Goal: Task Accomplishment & Management: Use online tool/utility

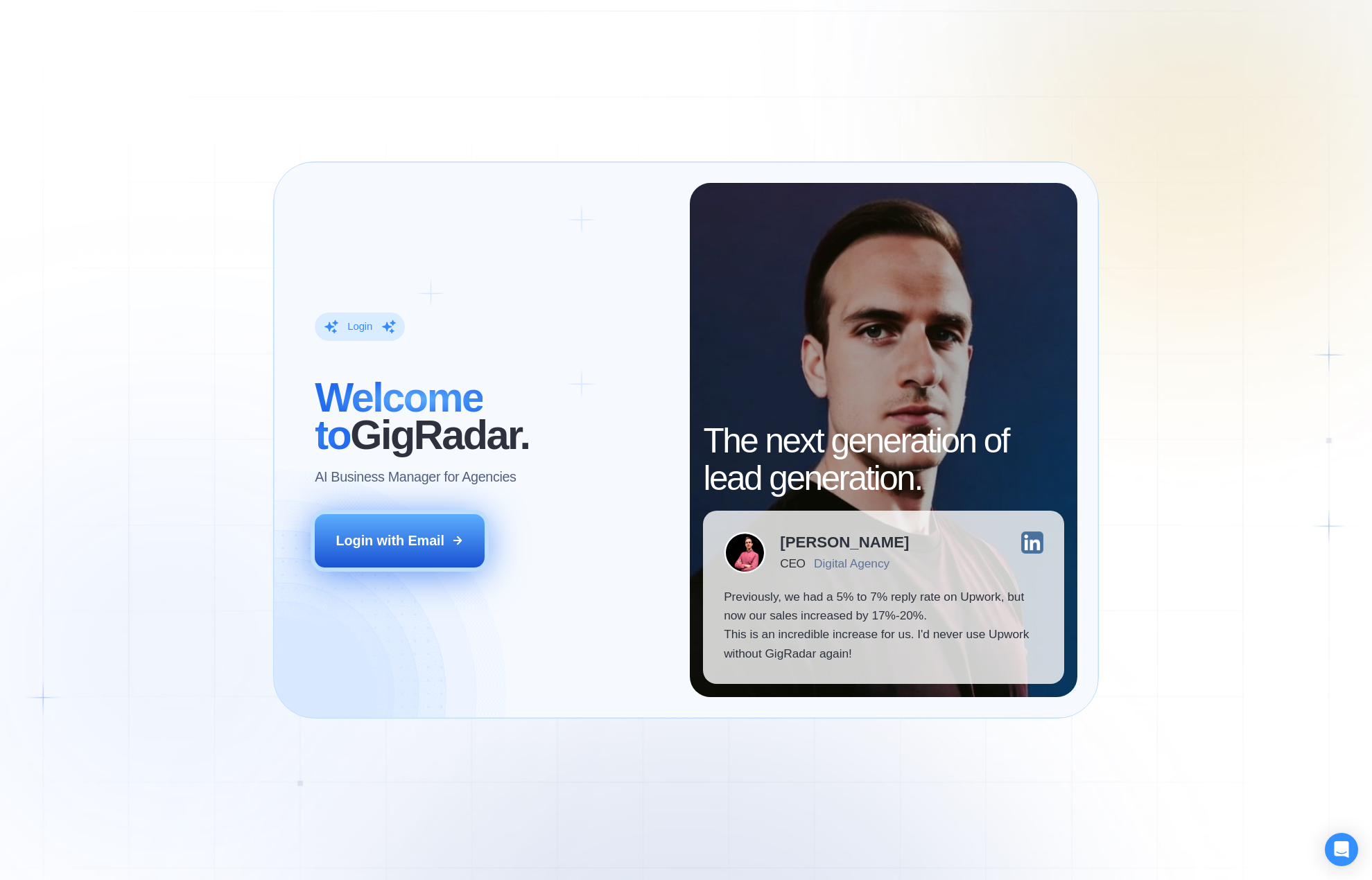
click at [455, 538] on icon at bounding box center [458, 541] width 13 height 13
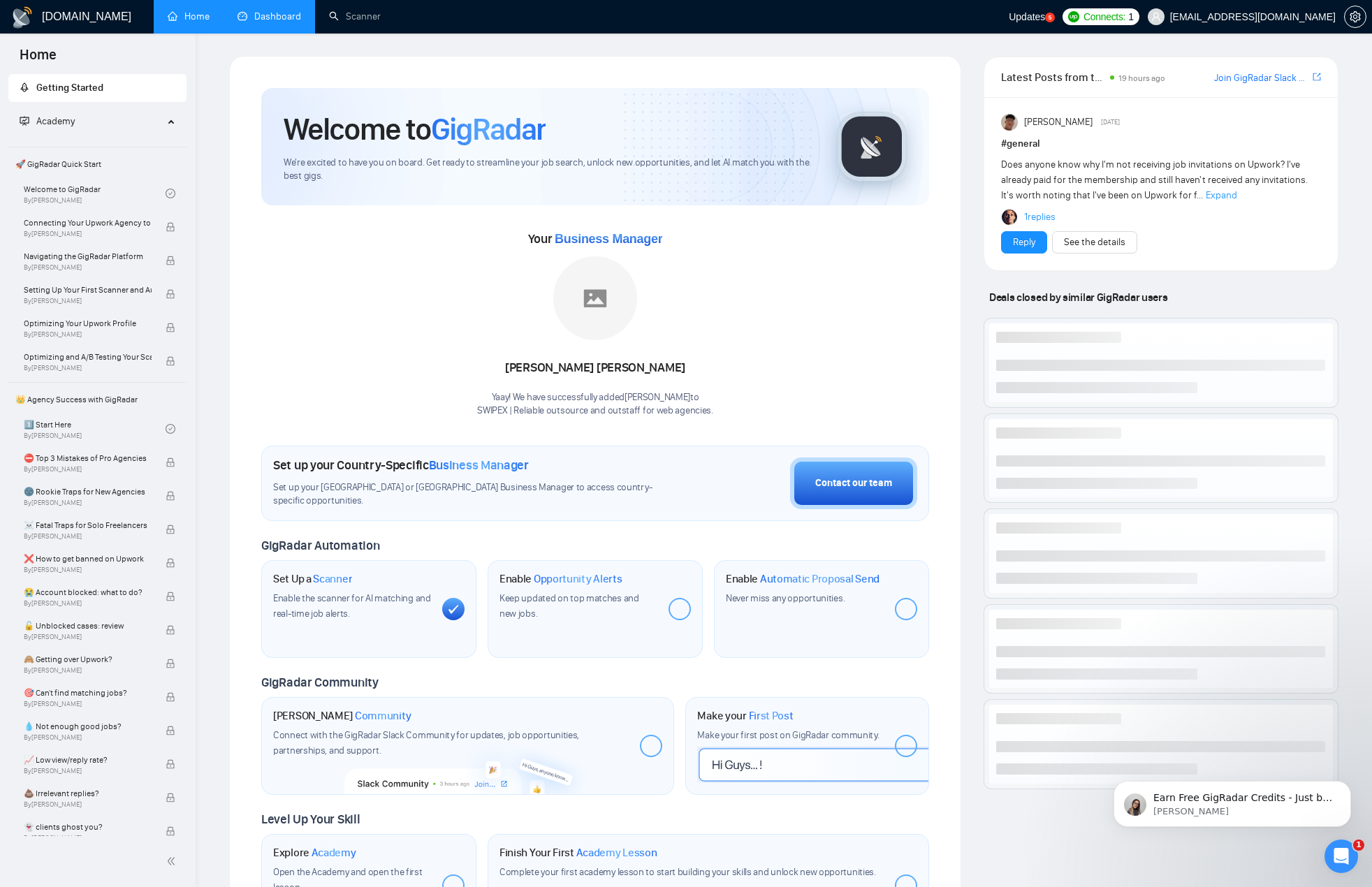
click at [285, 11] on link "Dashboard" at bounding box center [269, 16] width 63 height 12
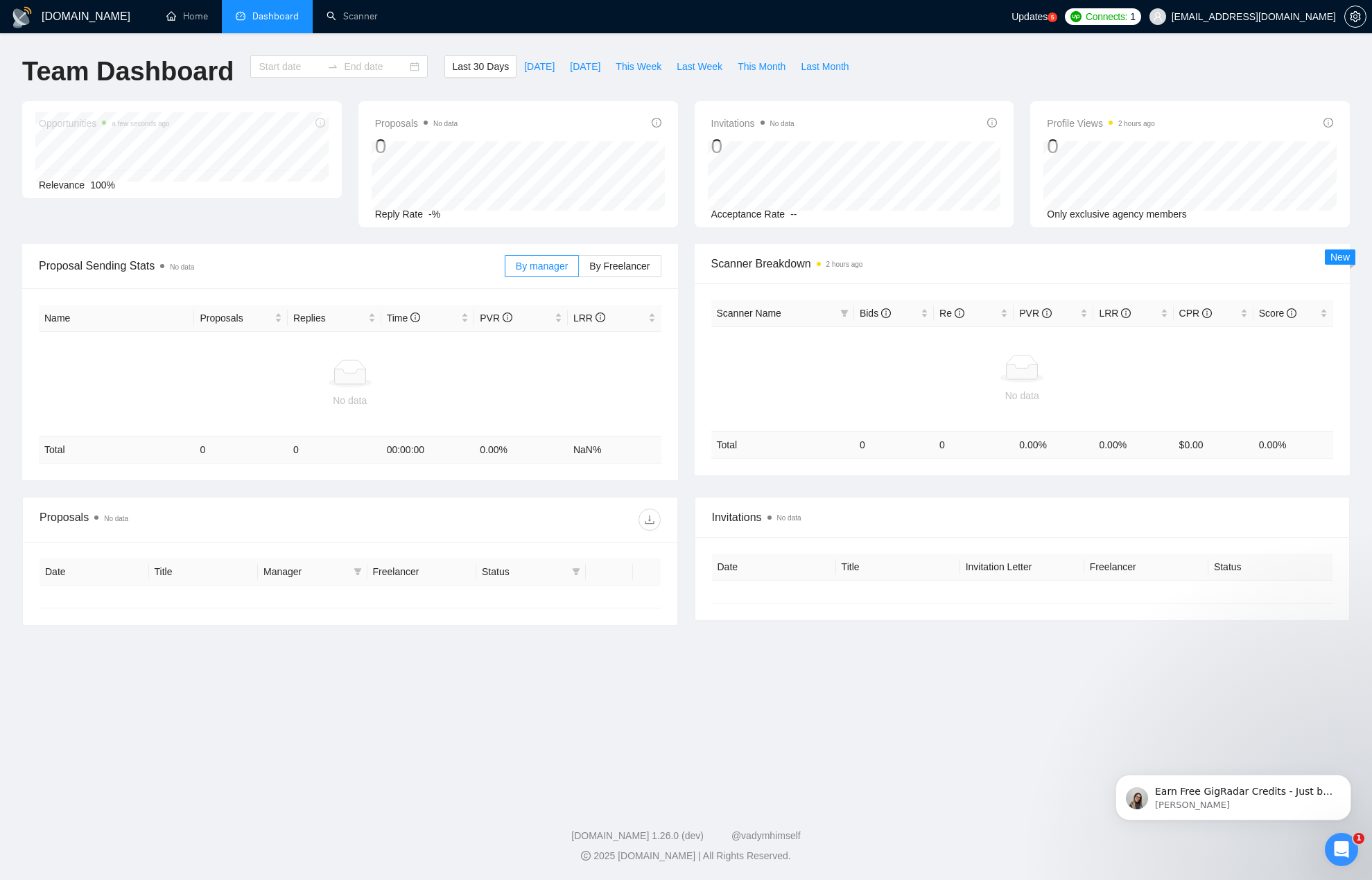
type input "[DATE]"
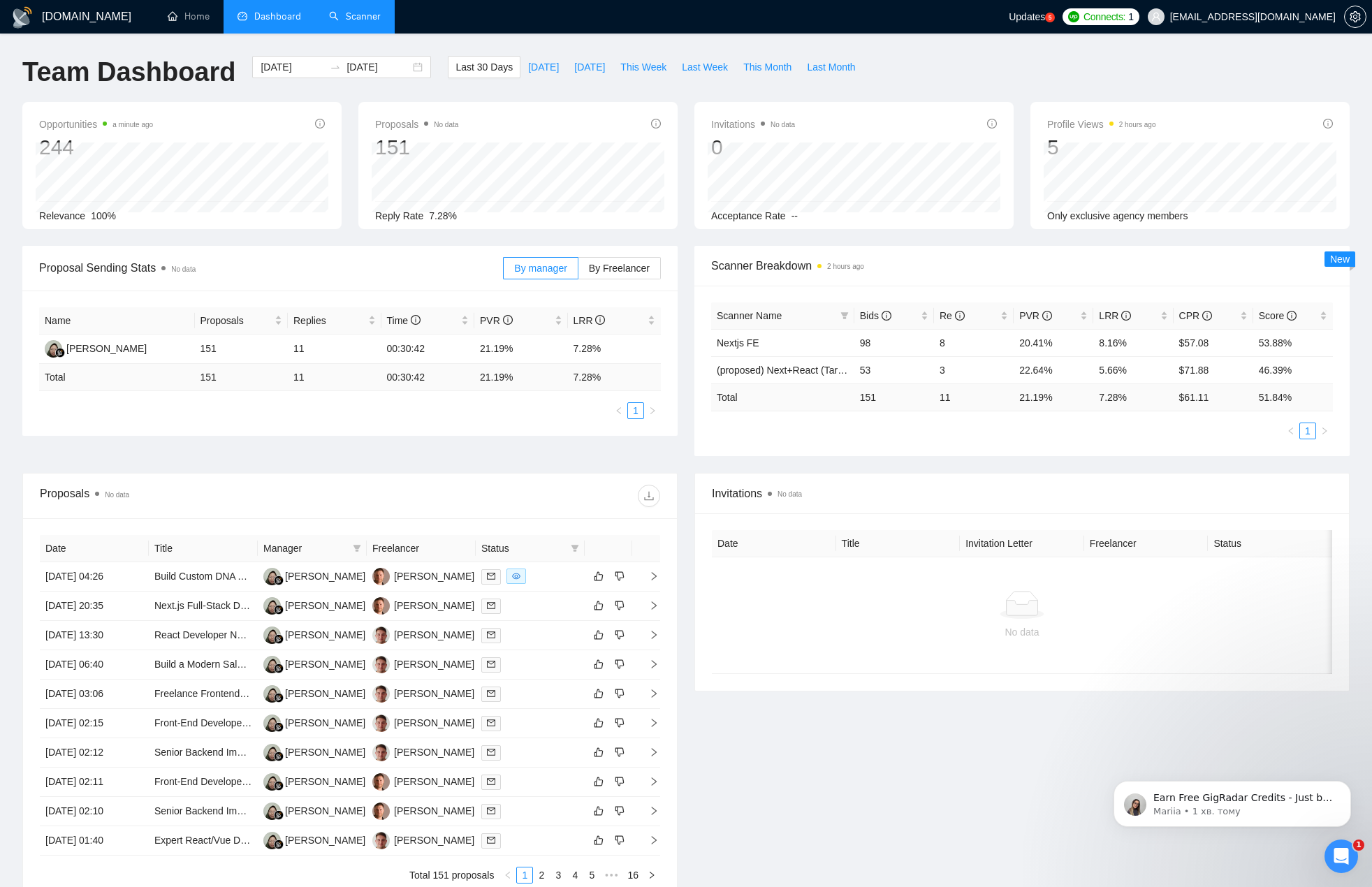
click at [374, 11] on link "Scanner" at bounding box center [355, 16] width 52 height 12
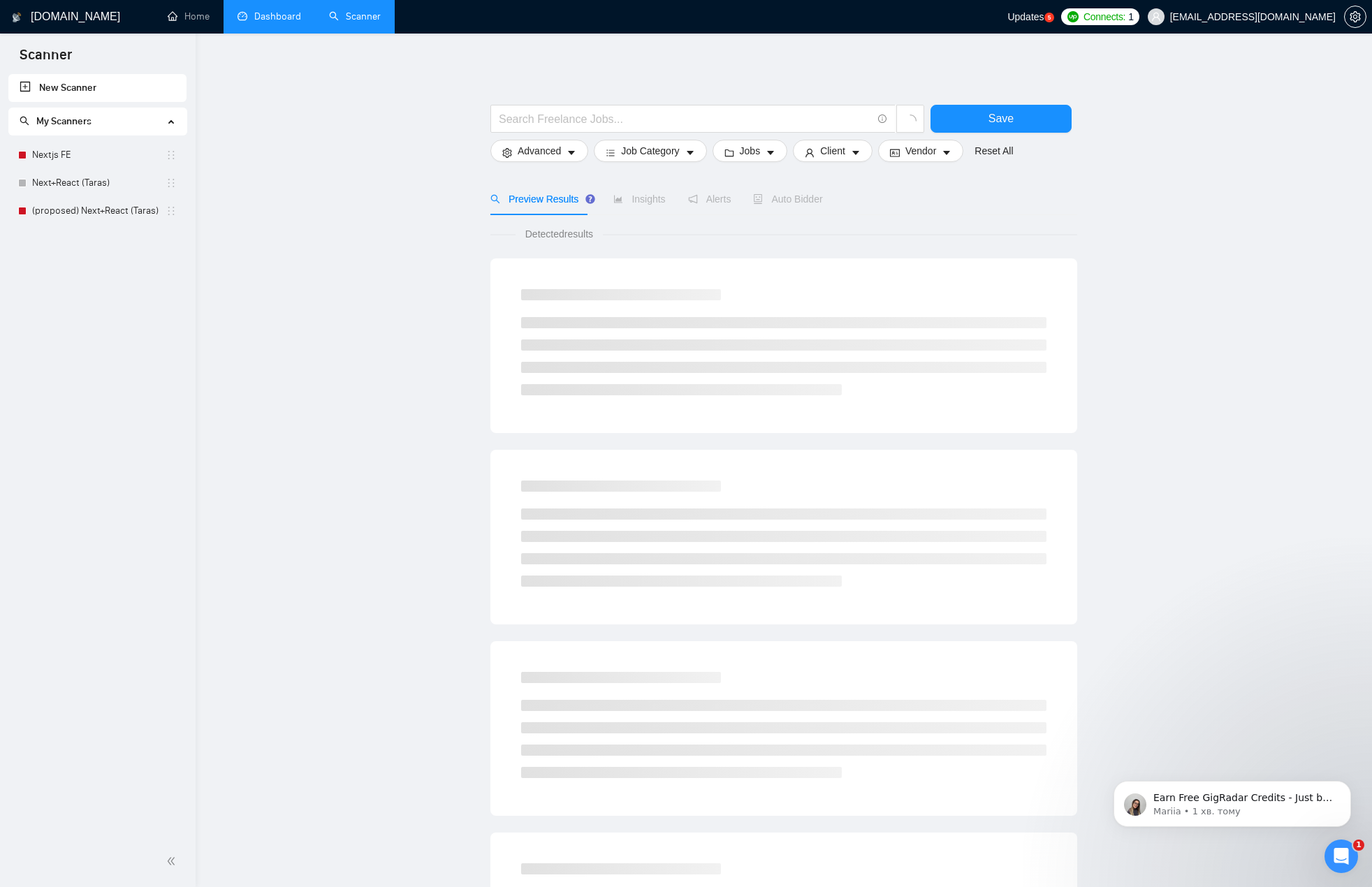
click at [280, 154] on main "Save Advanced Job Category Jobs Client Vendor Reset All Preview Results Insight…" at bounding box center [784, 628] width 1132 height 1143
click at [109, 152] on link "Nextjs FE" at bounding box center [99, 155] width 134 height 28
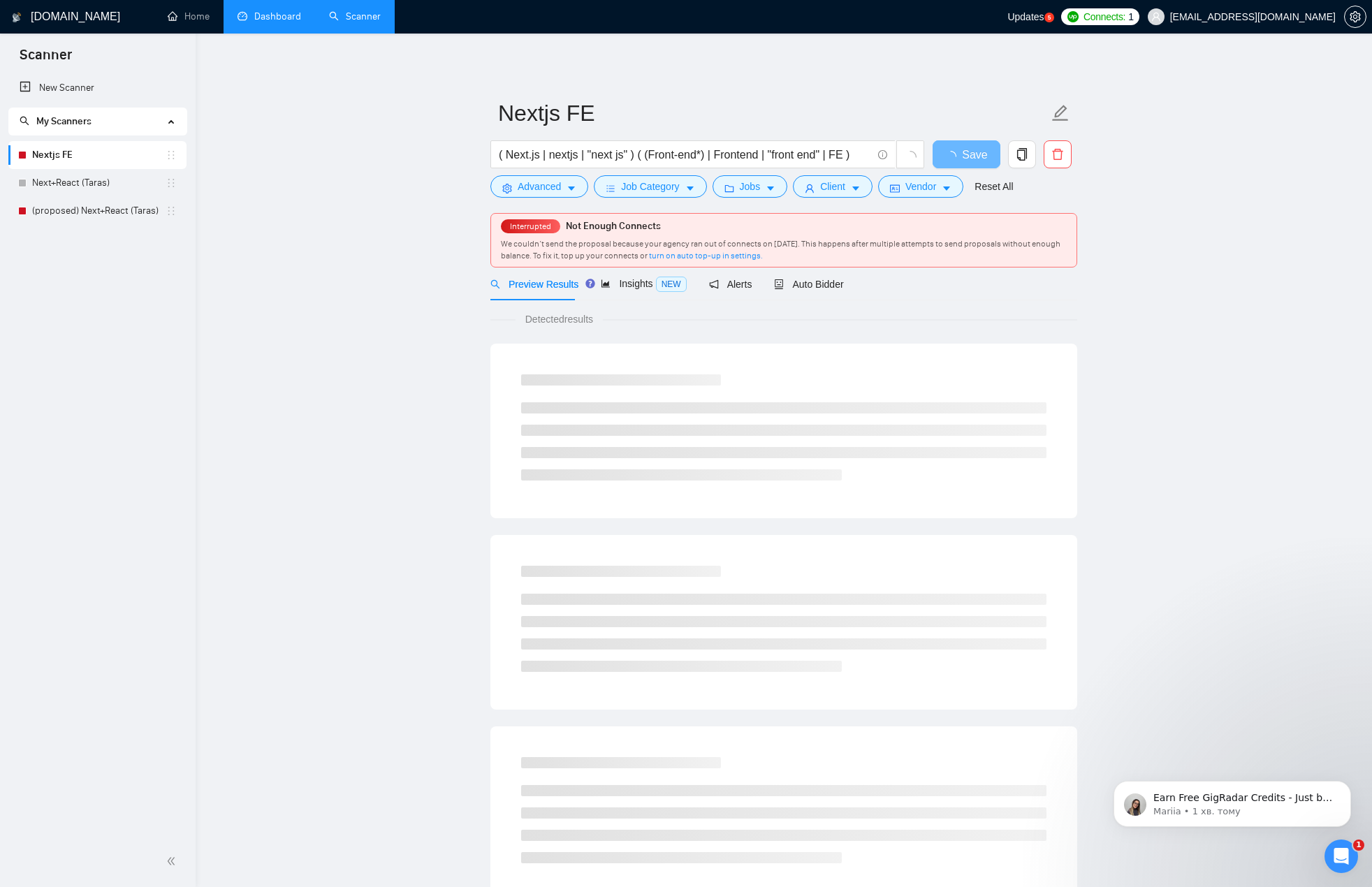
click at [376, 193] on main "Nextjs FE ( Next.js | nextjs | "next js" ) ( (Front-end*) | Frontend | "front e…" at bounding box center [784, 670] width 1132 height 1228
click at [126, 208] on link "(proposed) Next+React (Taras)" at bounding box center [99, 211] width 134 height 28
click at [255, 213] on main "(proposed) Next+React ([PERSON_NAME]) (Next.js | nextjs | "next js" | "next.js"…" at bounding box center [784, 670] width 1132 height 1228
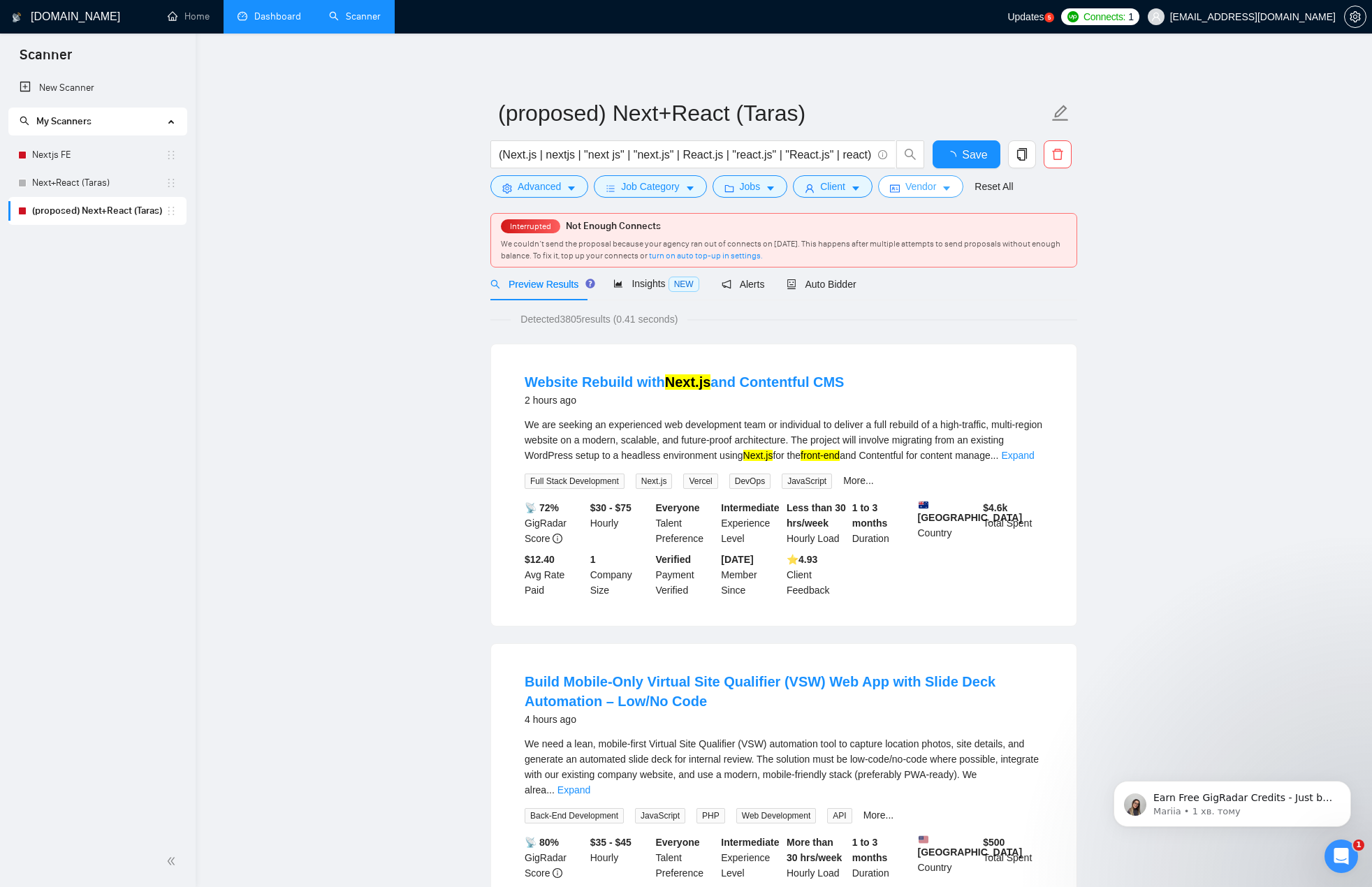
click at [915, 193] on span "Vendor" at bounding box center [921, 186] width 31 height 15
click at [821, 183] on span "Client" at bounding box center [833, 186] width 25 height 15
click at [762, 182] on button "Jobs" at bounding box center [750, 186] width 75 height 23
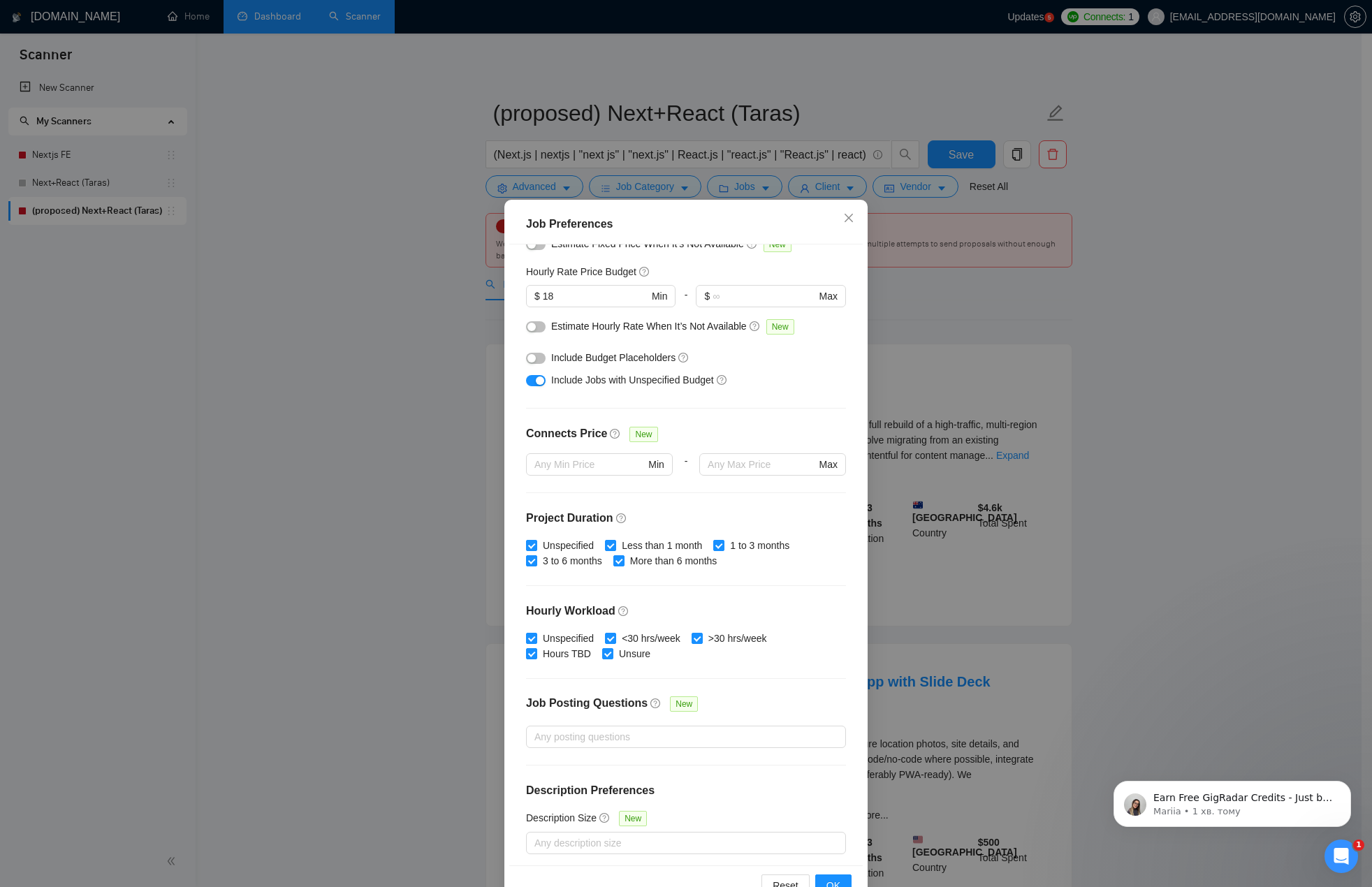
scroll to position [166, 0]
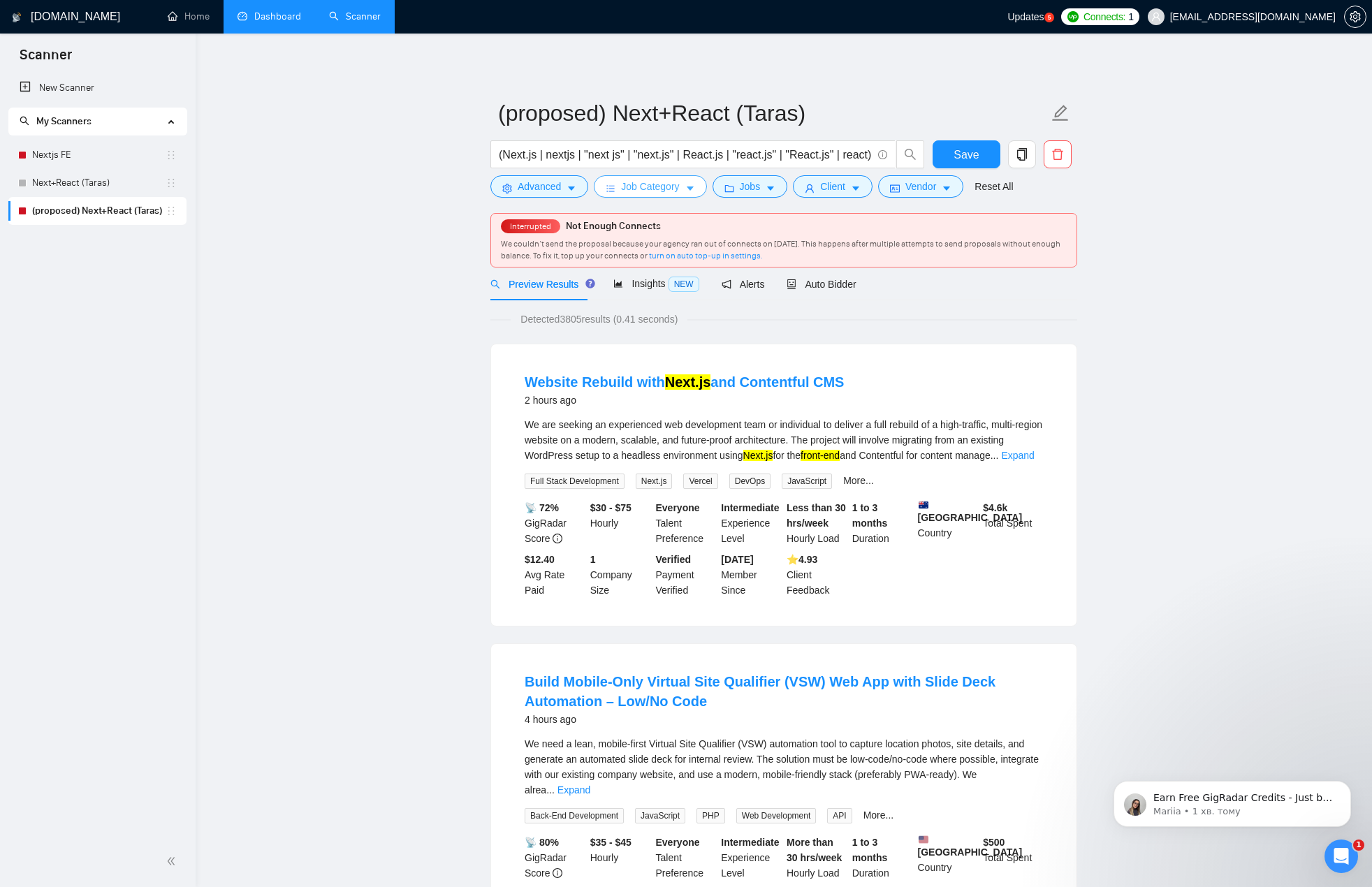
click at [667, 191] on span "Job Category" at bounding box center [650, 186] width 58 height 15
click at [562, 186] on button "Advanced" at bounding box center [539, 186] width 98 height 23
click at [812, 285] on span "Auto Bidder" at bounding box center [821, 285] width 69 height 11
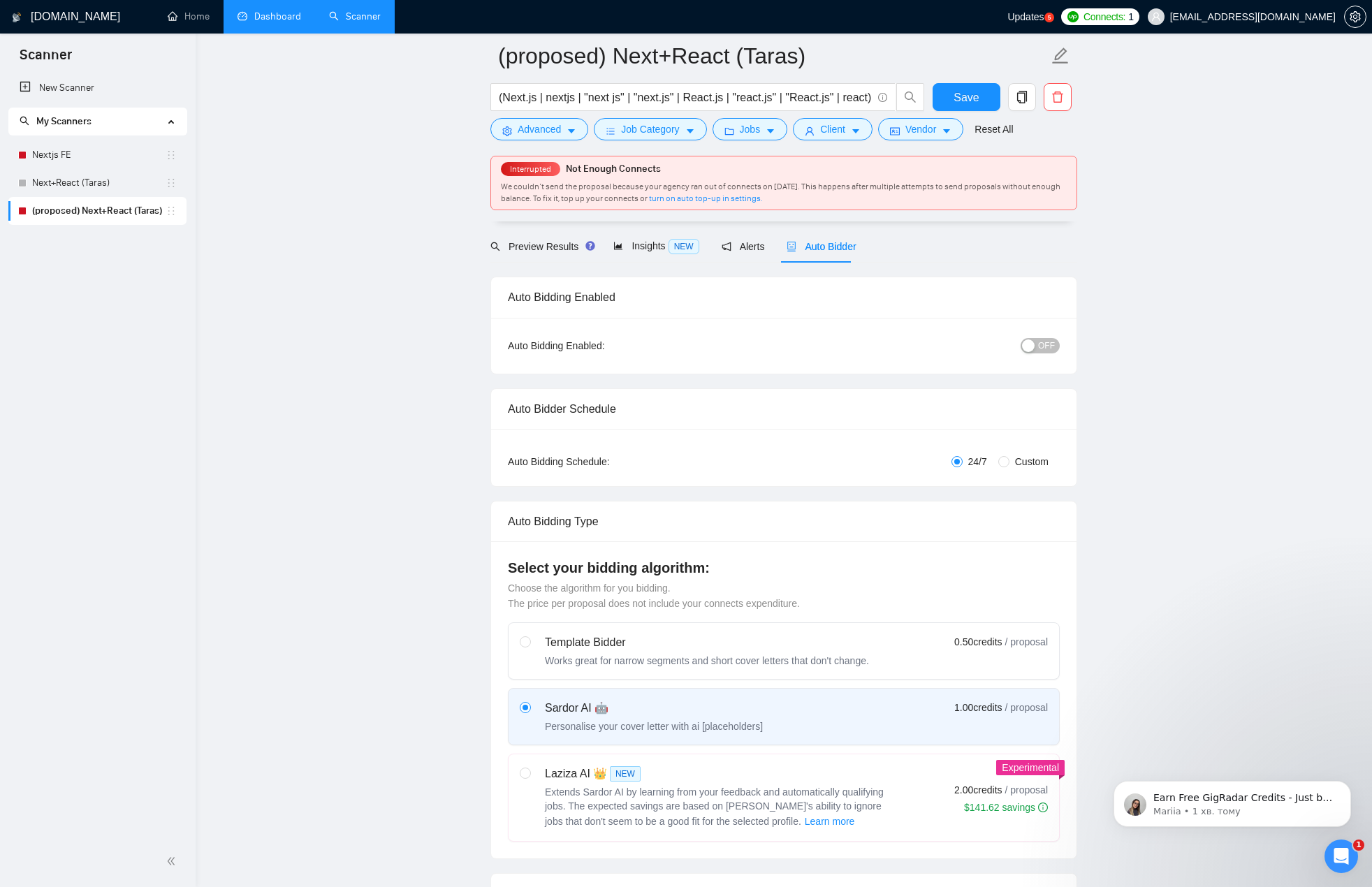
scroll to position [210, 0]
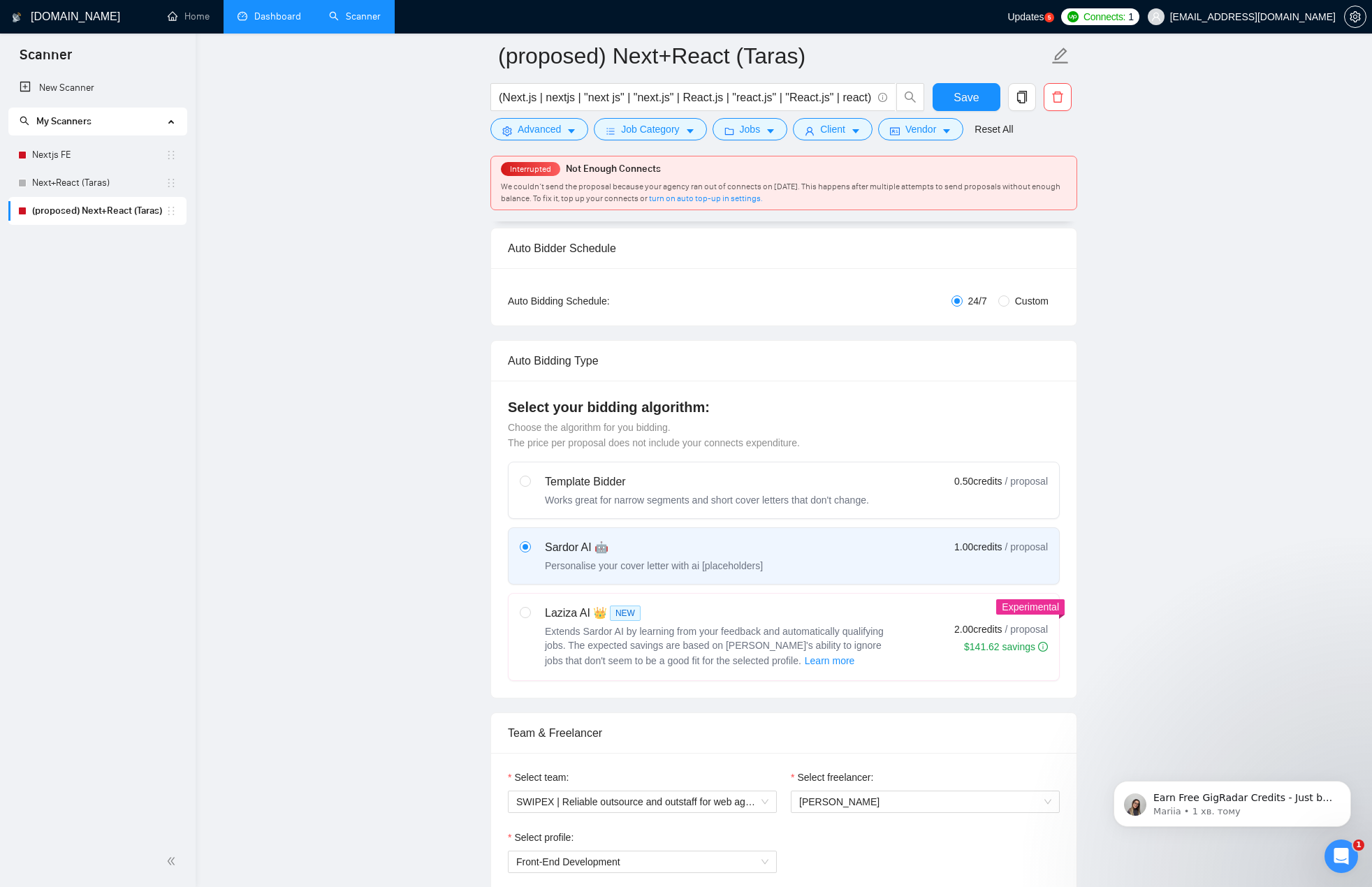
click at [1014, 301] on span "Custom" at bounding box center [1031, 301] width 45 height 15
click at [1010, 301] on input "Custom" at bounding box center [1004, 301] width 11 height 11
radio input "true"
radio input "false"
checkbox input "true"
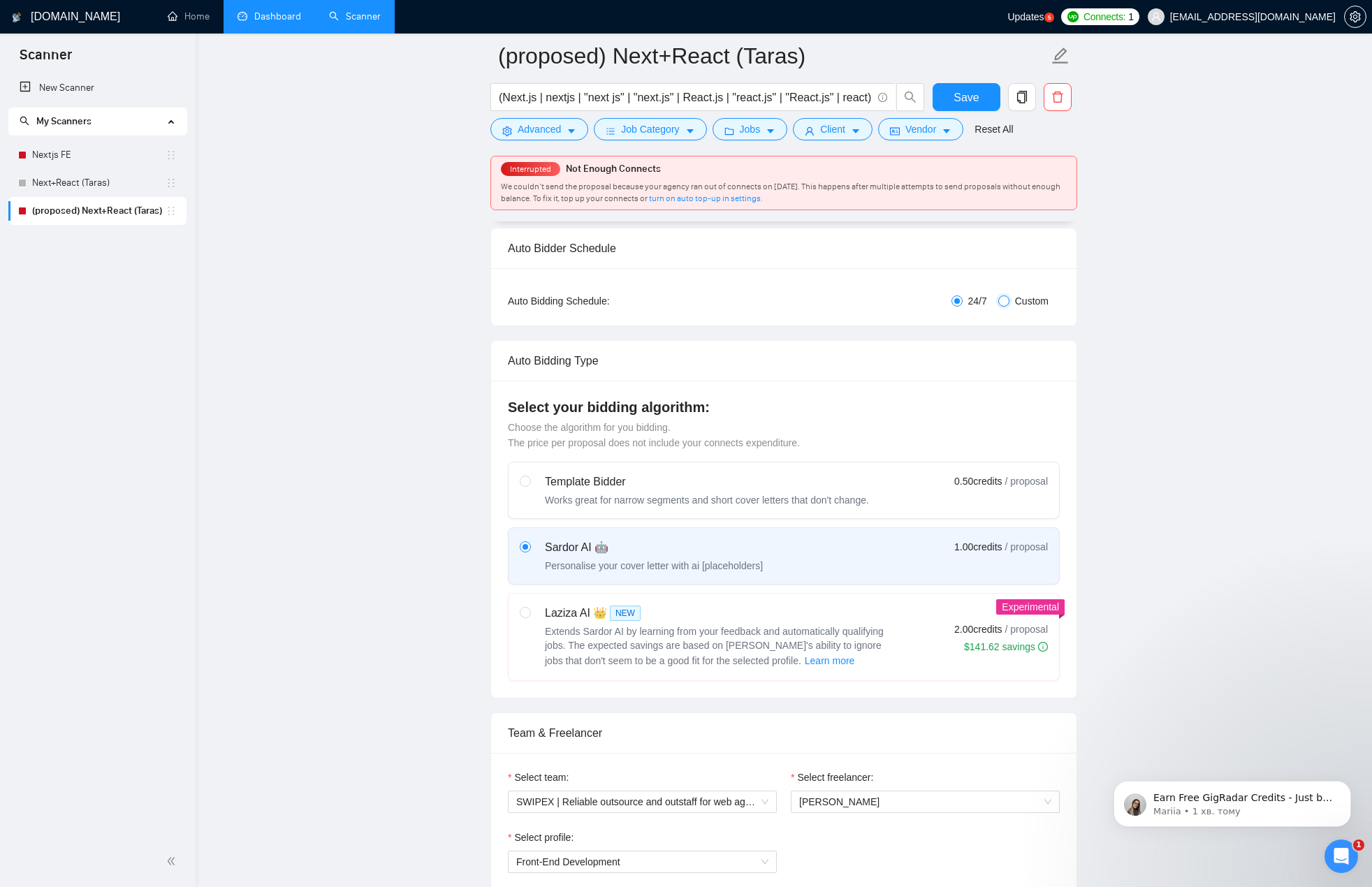
checkbox input "true"
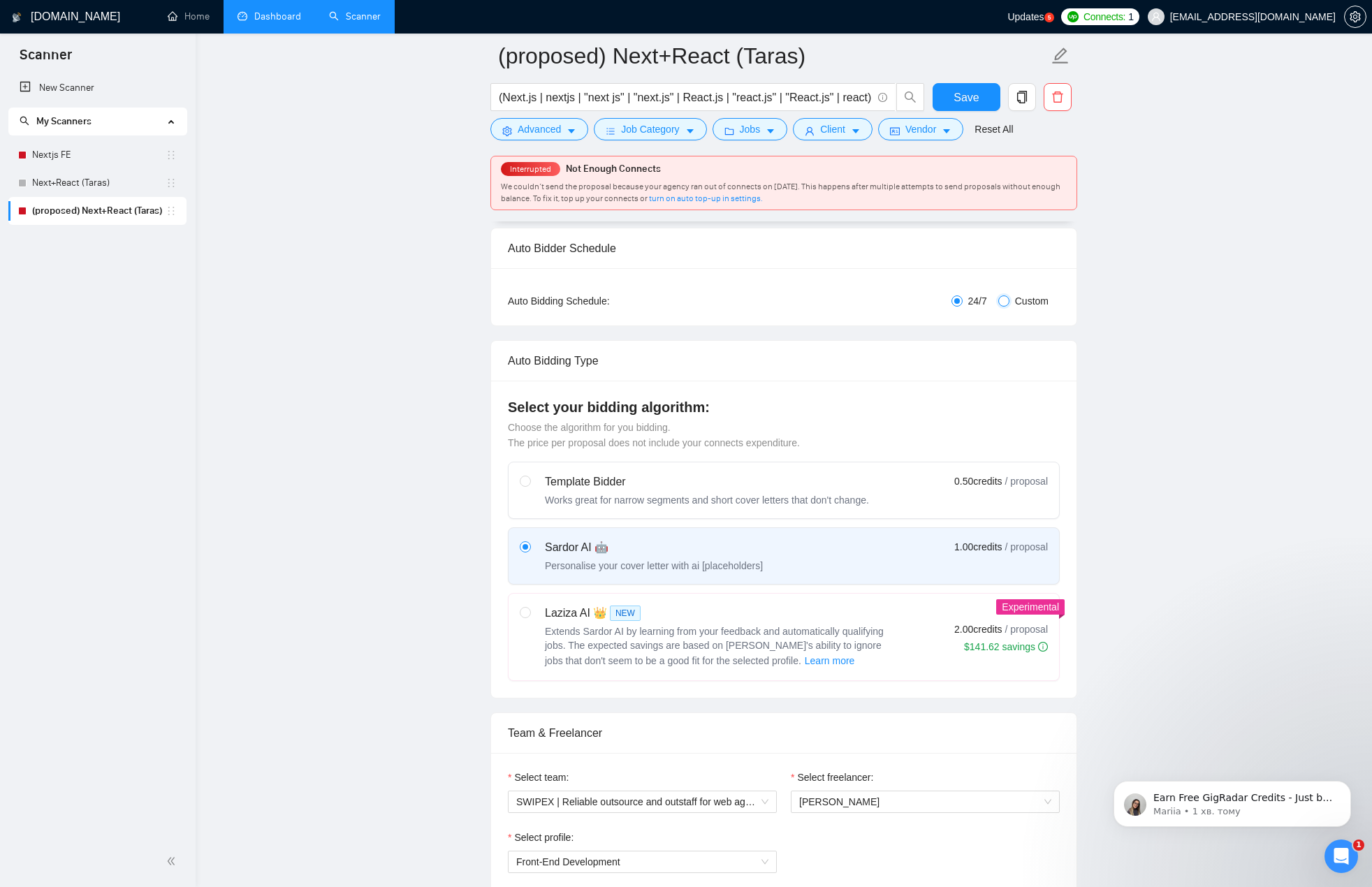
checkbox input "true"
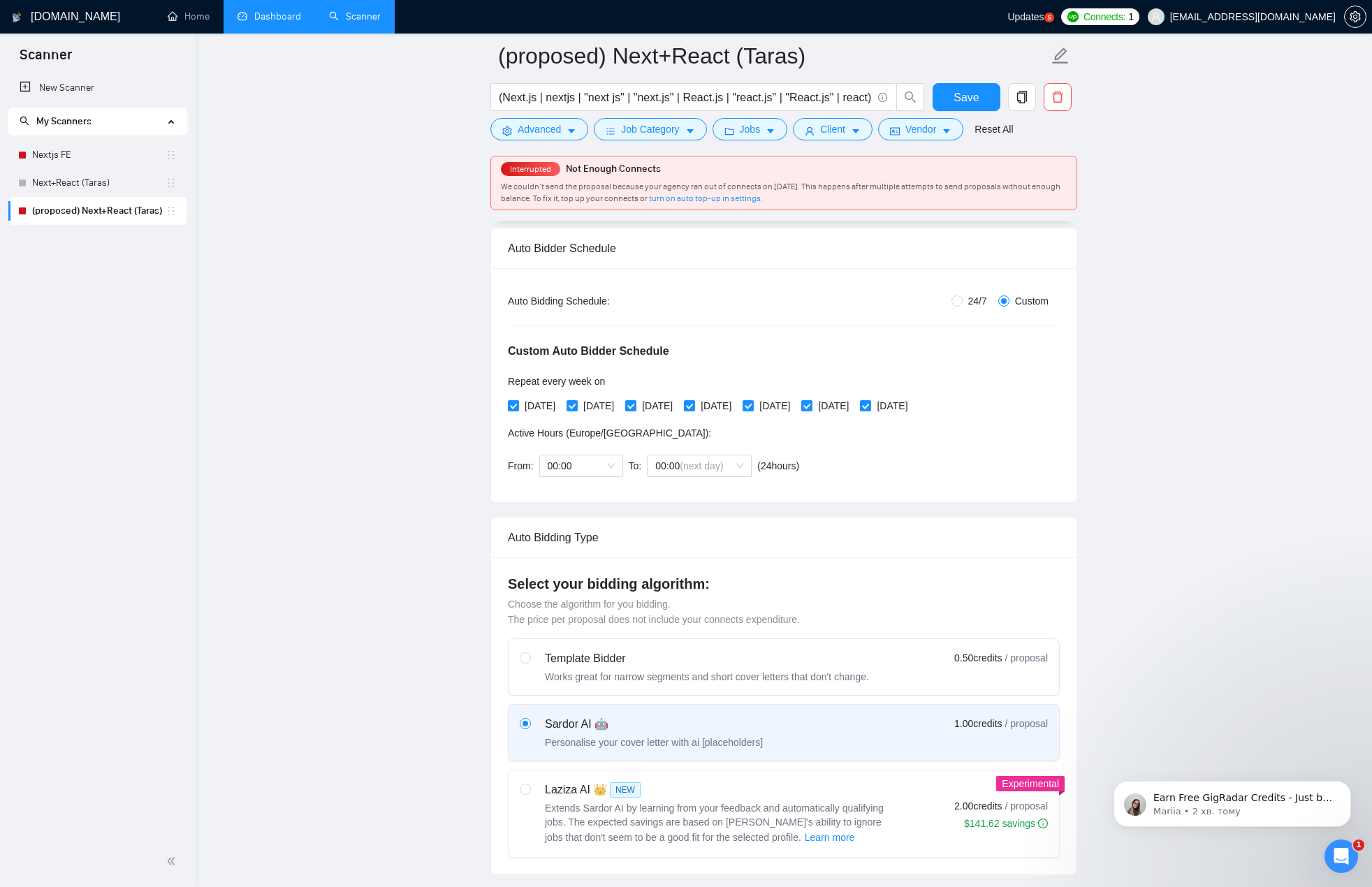
click at [595, 457] on span "00:00" at bounding box center [581, 466] width 67 height 21
click at [574, 551] on div "09:00" at bounding box center [580, 554] width 67 height 15
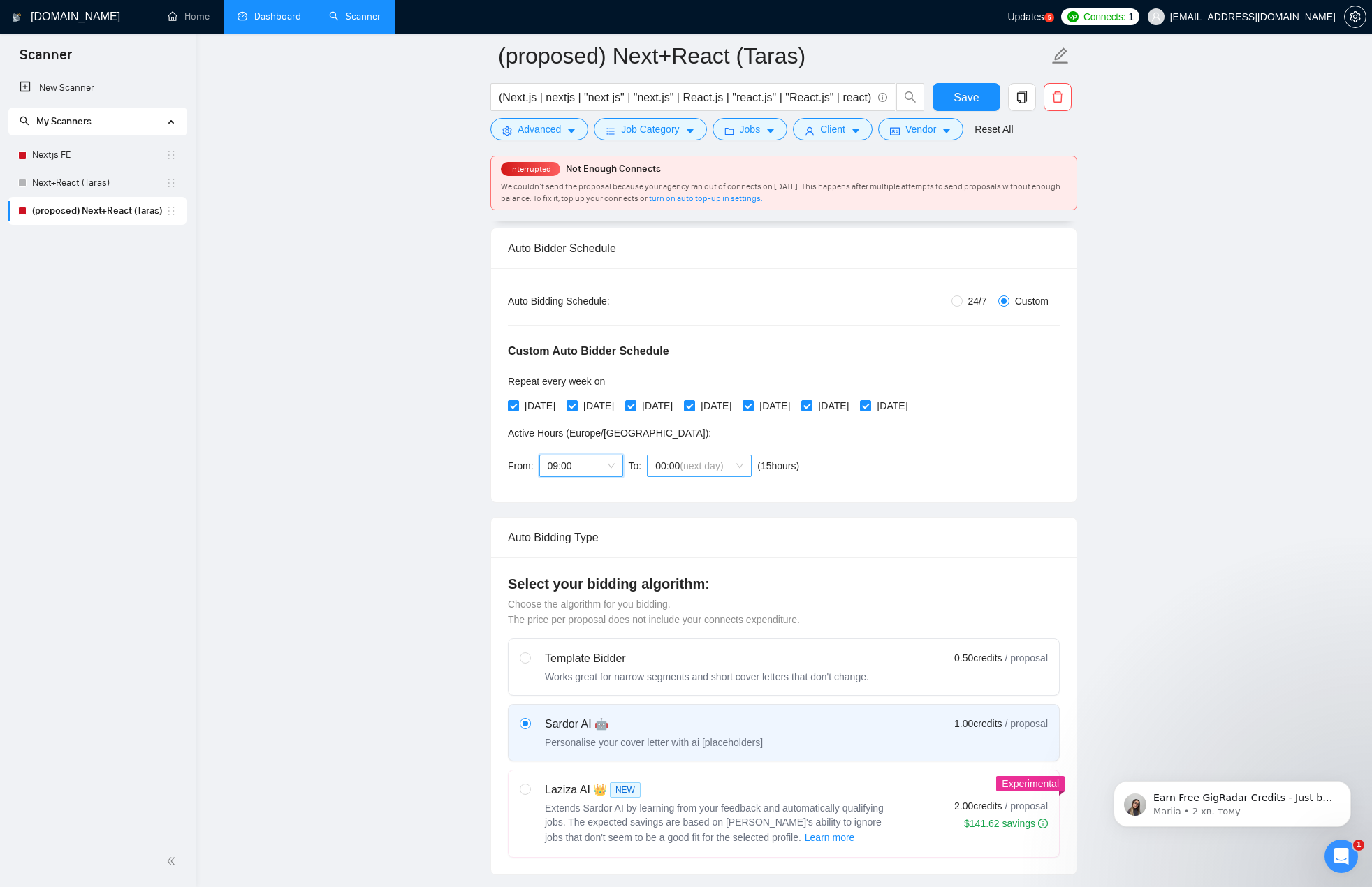
click at [672, 464] on span "00:00 (next day)" at bounding box center [699, 466] width 88 height 21
click at [694, 611] on div "21:00" at bounding box center [697, 612] width 88 height 15
click at [826, 488] on div "Auto Bidding Type: Automated (recommended) Semi-automated Auto Bidding Schedule…" at bounding box center [784, 385] width 585 height 234
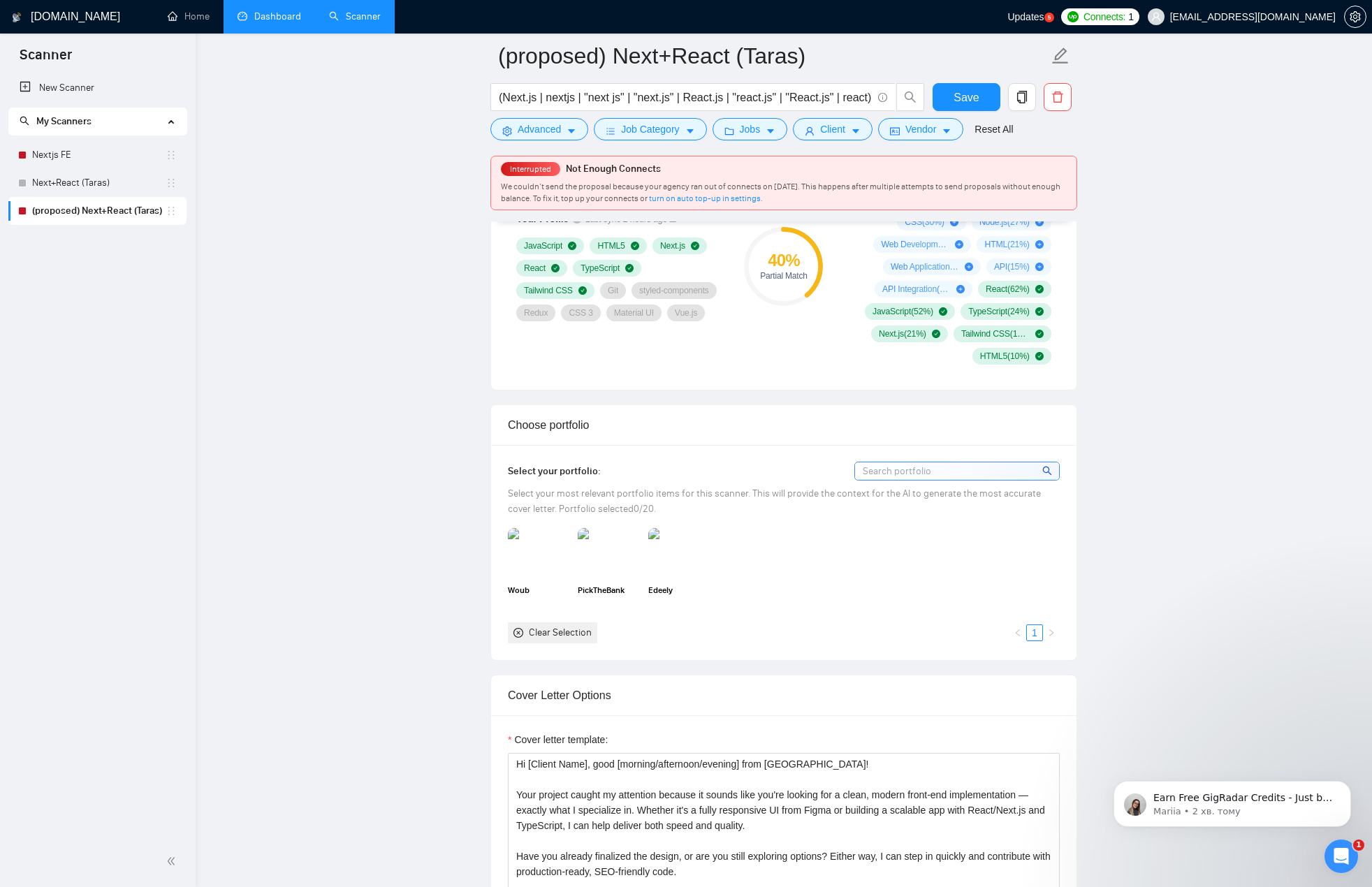
scroll to position [978, 0]
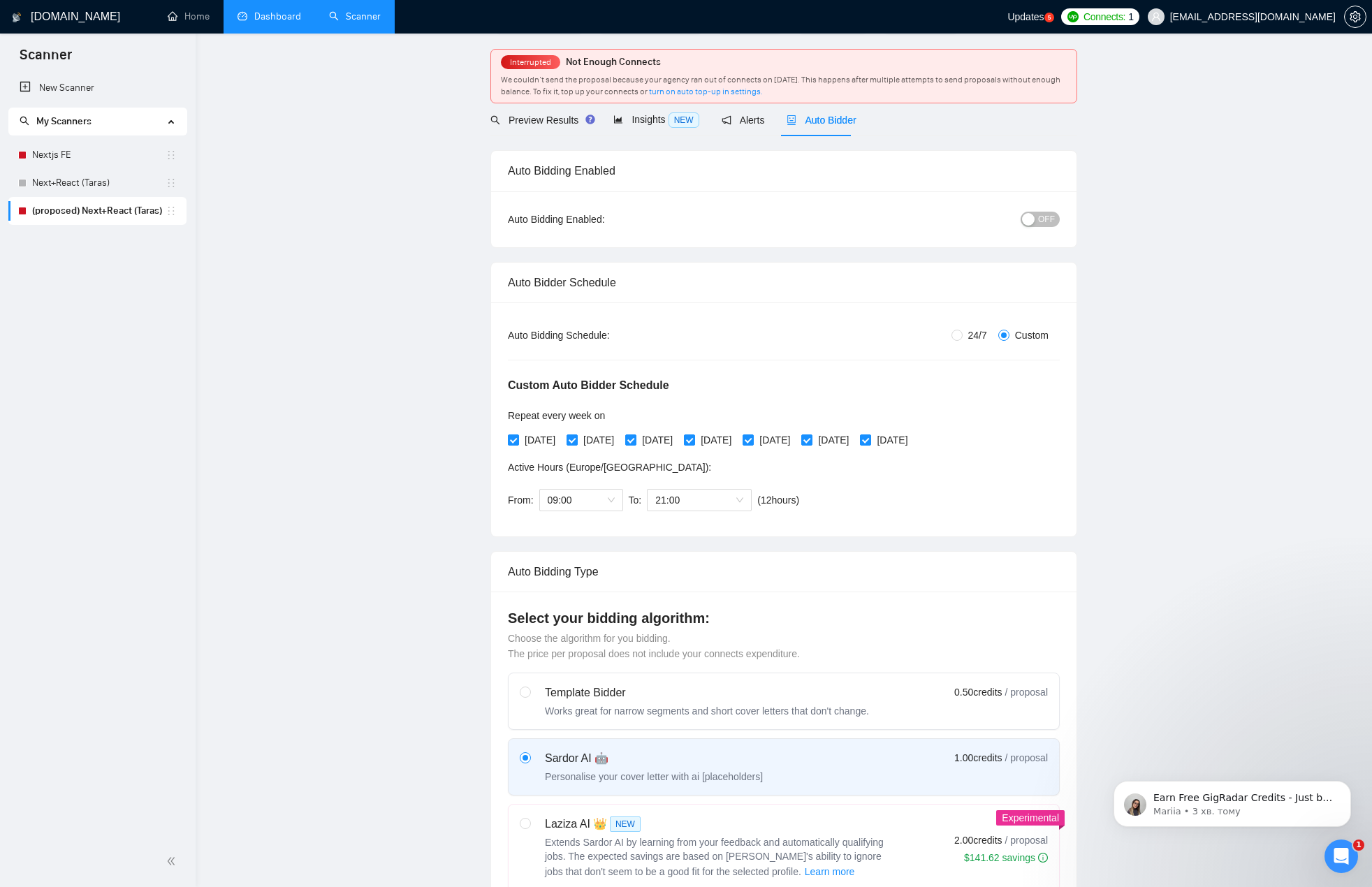
scroll to position [0, 0]
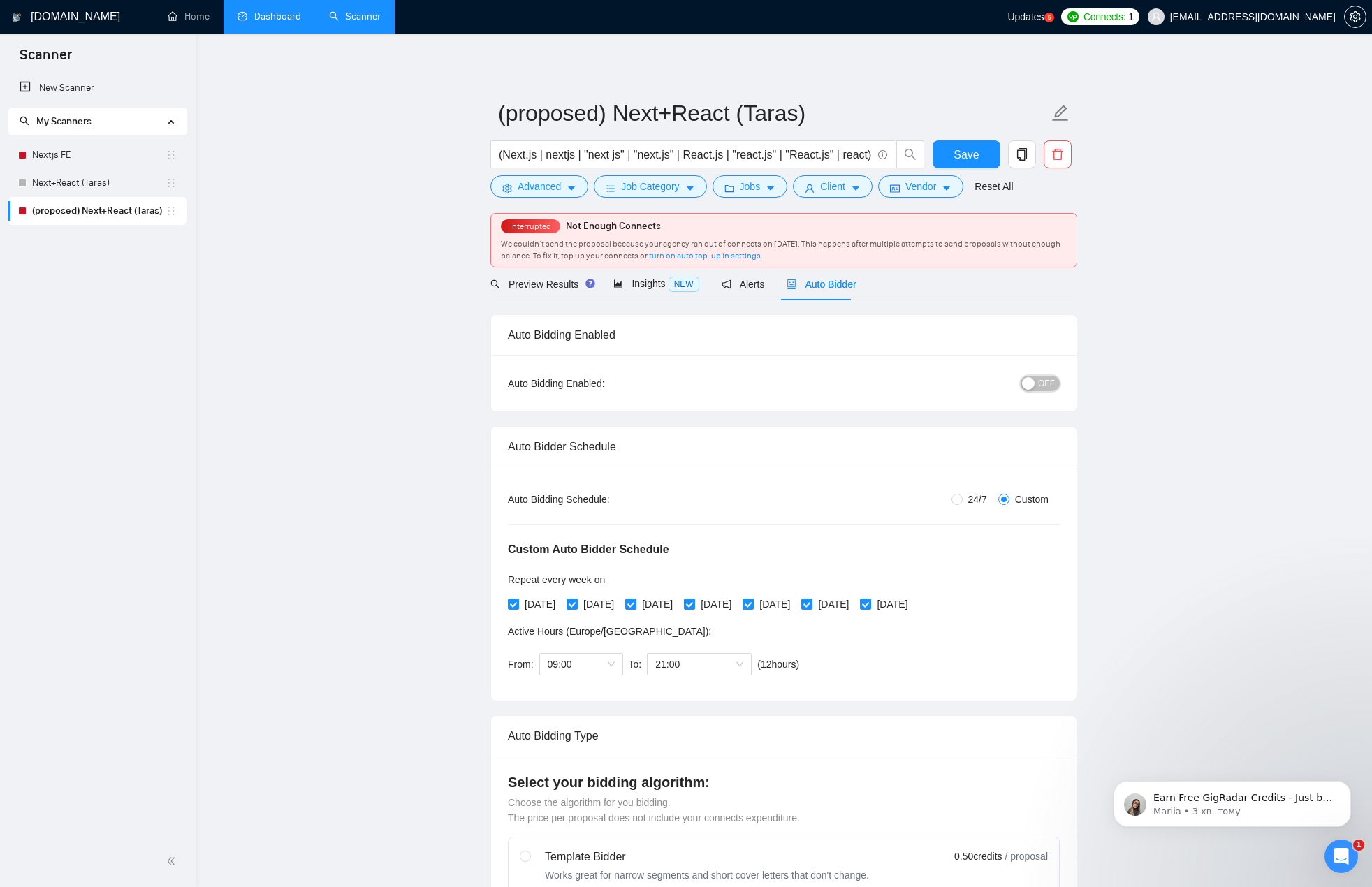
click at [1045, 383] on span "OFF" at bounding box center [1046, 384] width 17 height 15
click at [963, 159] on span "Save" at bounding box center [966, 155] width 25 height 18
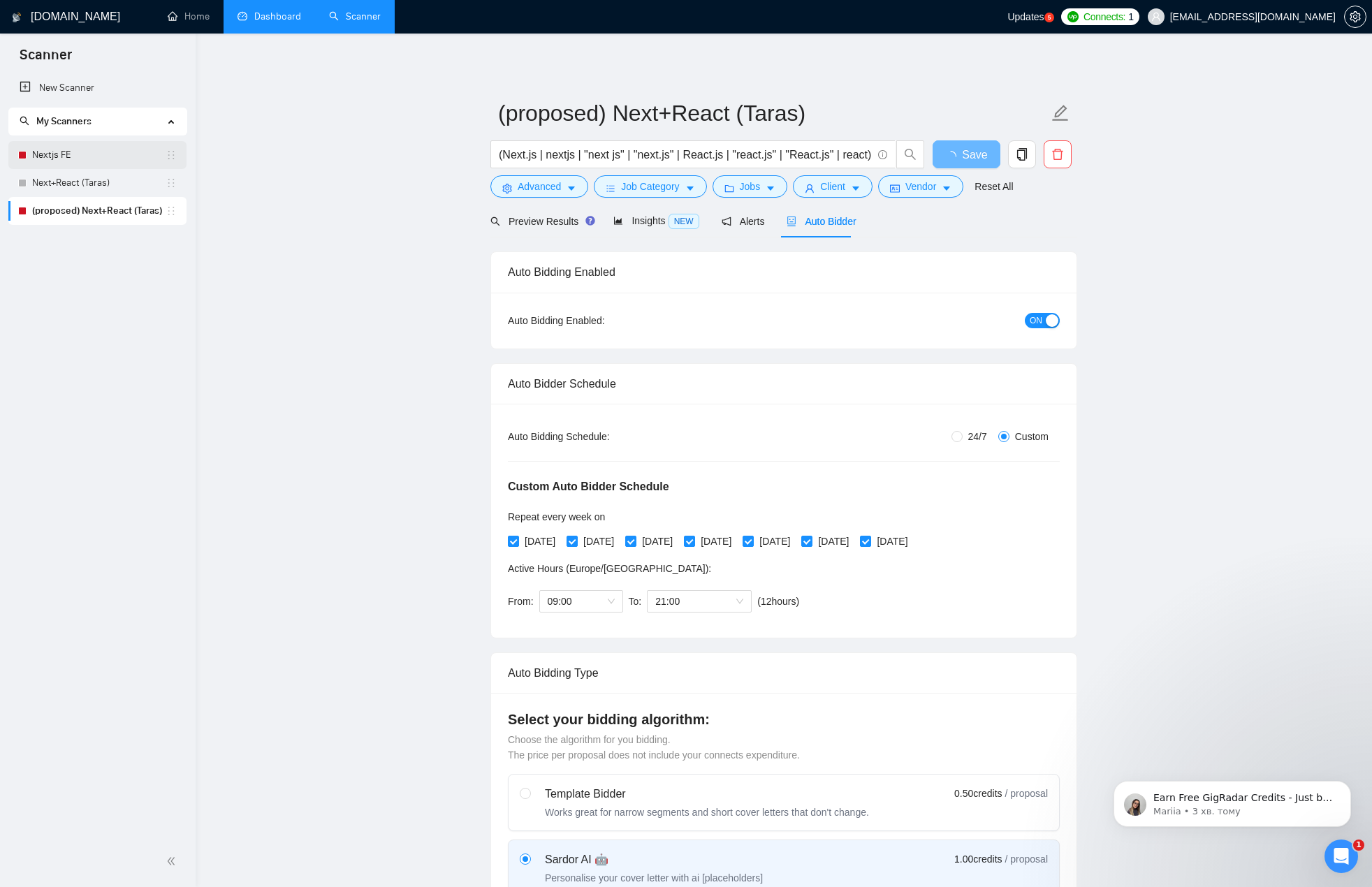
click at [104, 163] on link "Nextjs FE" at bounding box center [99, 155] width 134 height 28
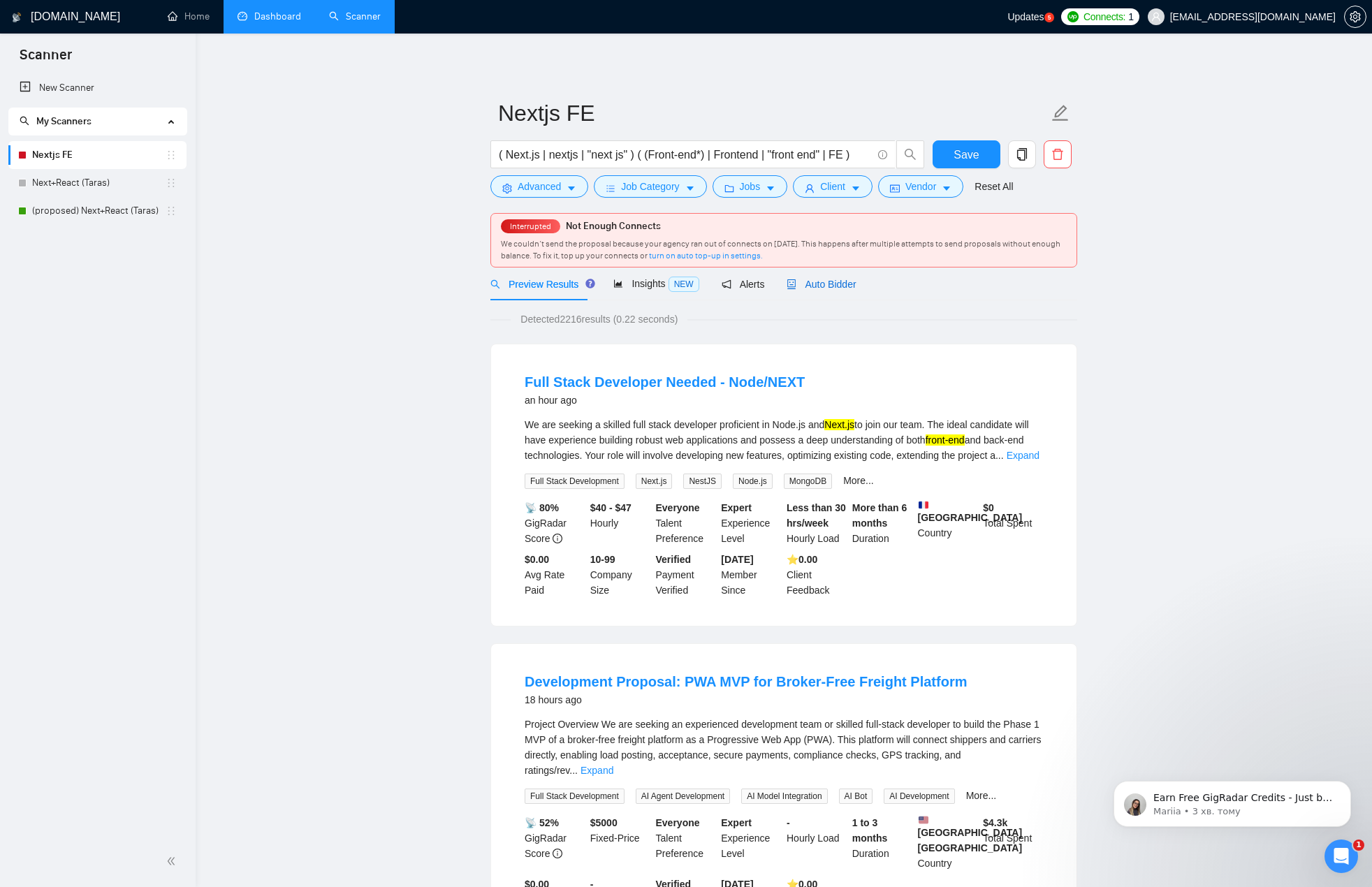
click at [811, 288] on span "Auto Bidder" at bounding box center [821, 285] width 69 height 11
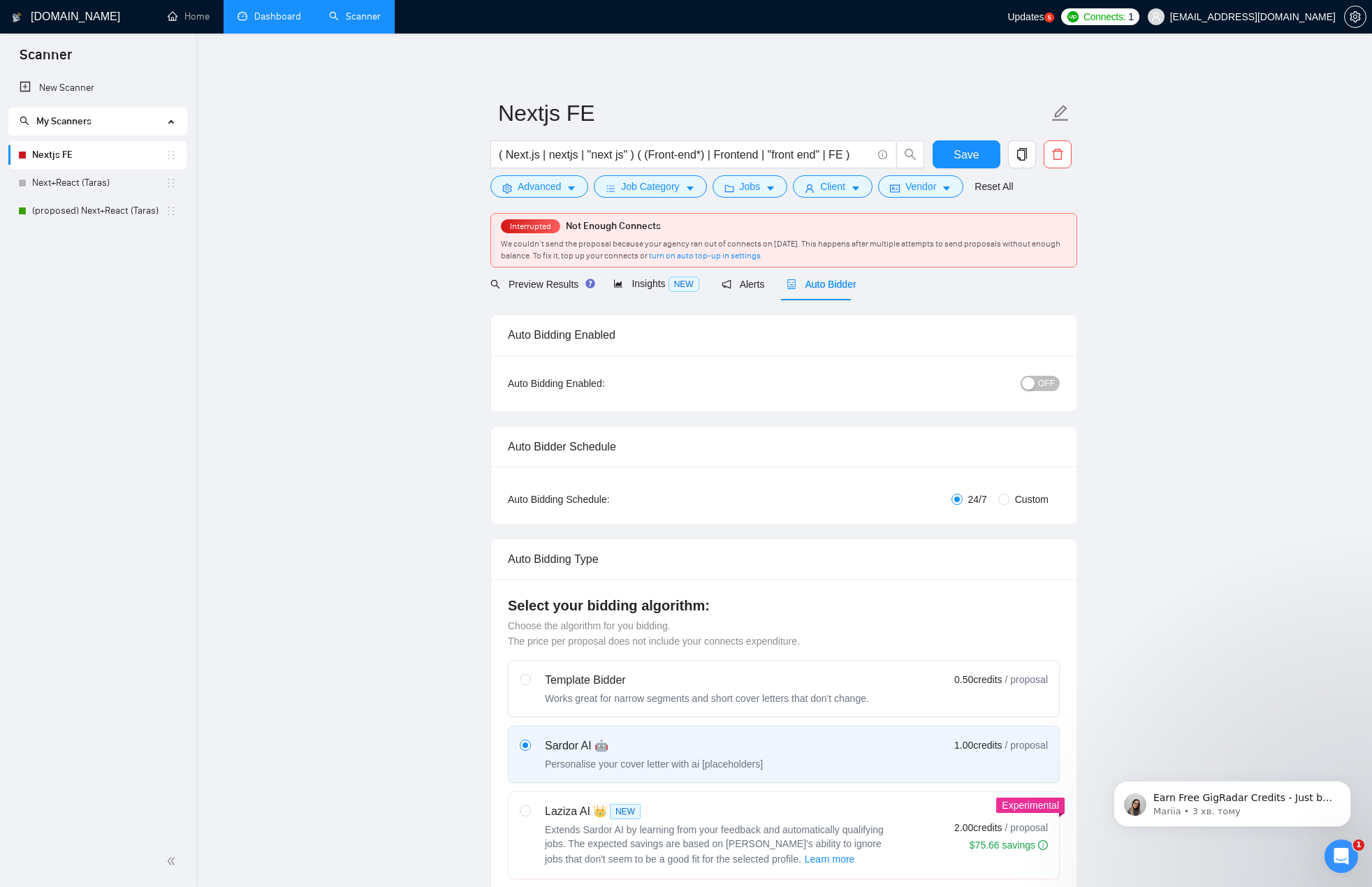
click at [1031, 381] on div "button" at bounding box center [1029, 384] width 13 height 13
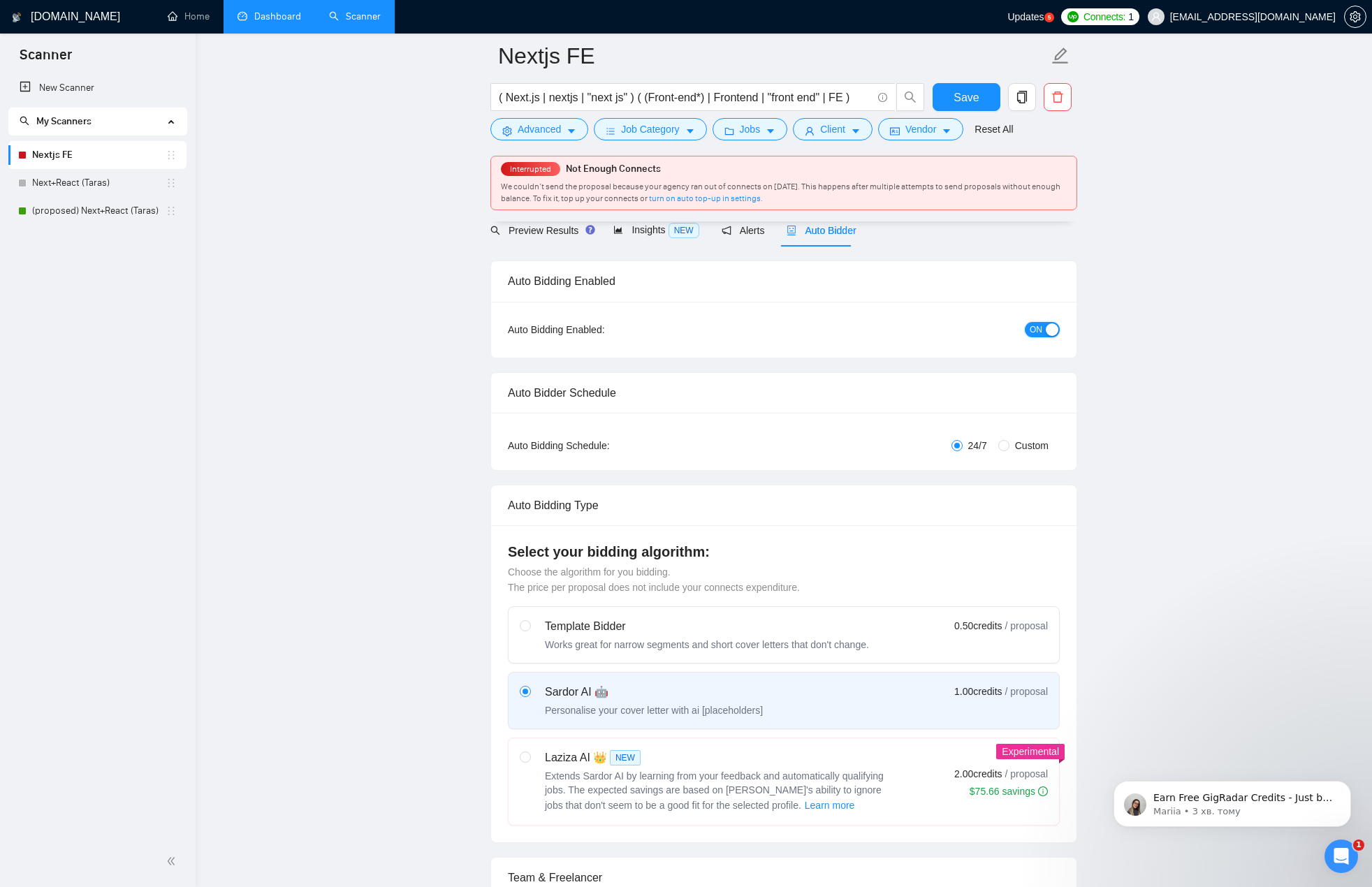
scroll to position [210, 0]
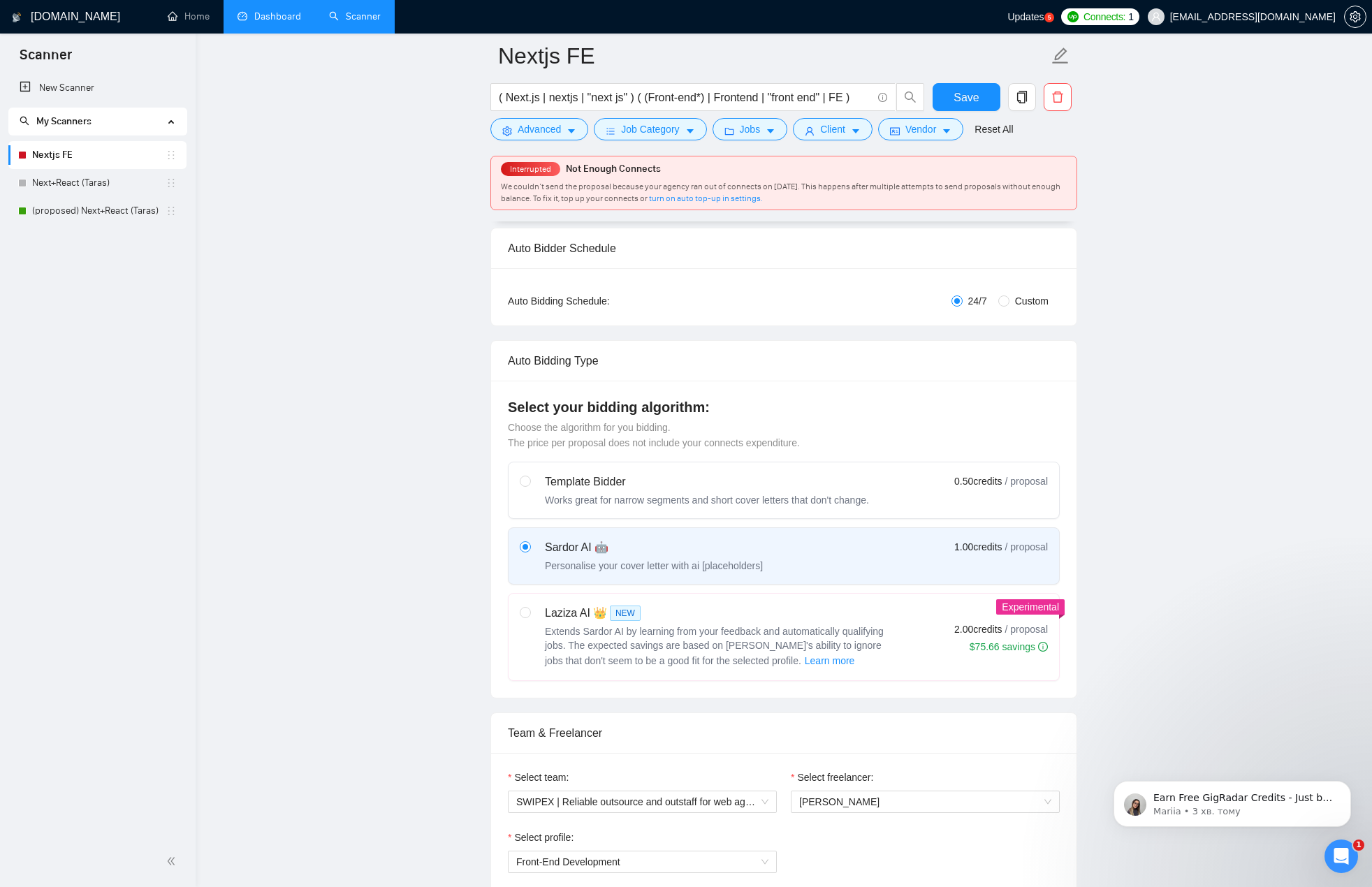
click at [1030, 301] on span "Custom" at bounding box center [1031, 301] width 45 height 15
click at [1010, 301] on input "Custom" at bounding box center [1004, 301] width 11 height 11
radio input "true"
radio input "false"
checkbox input "true"
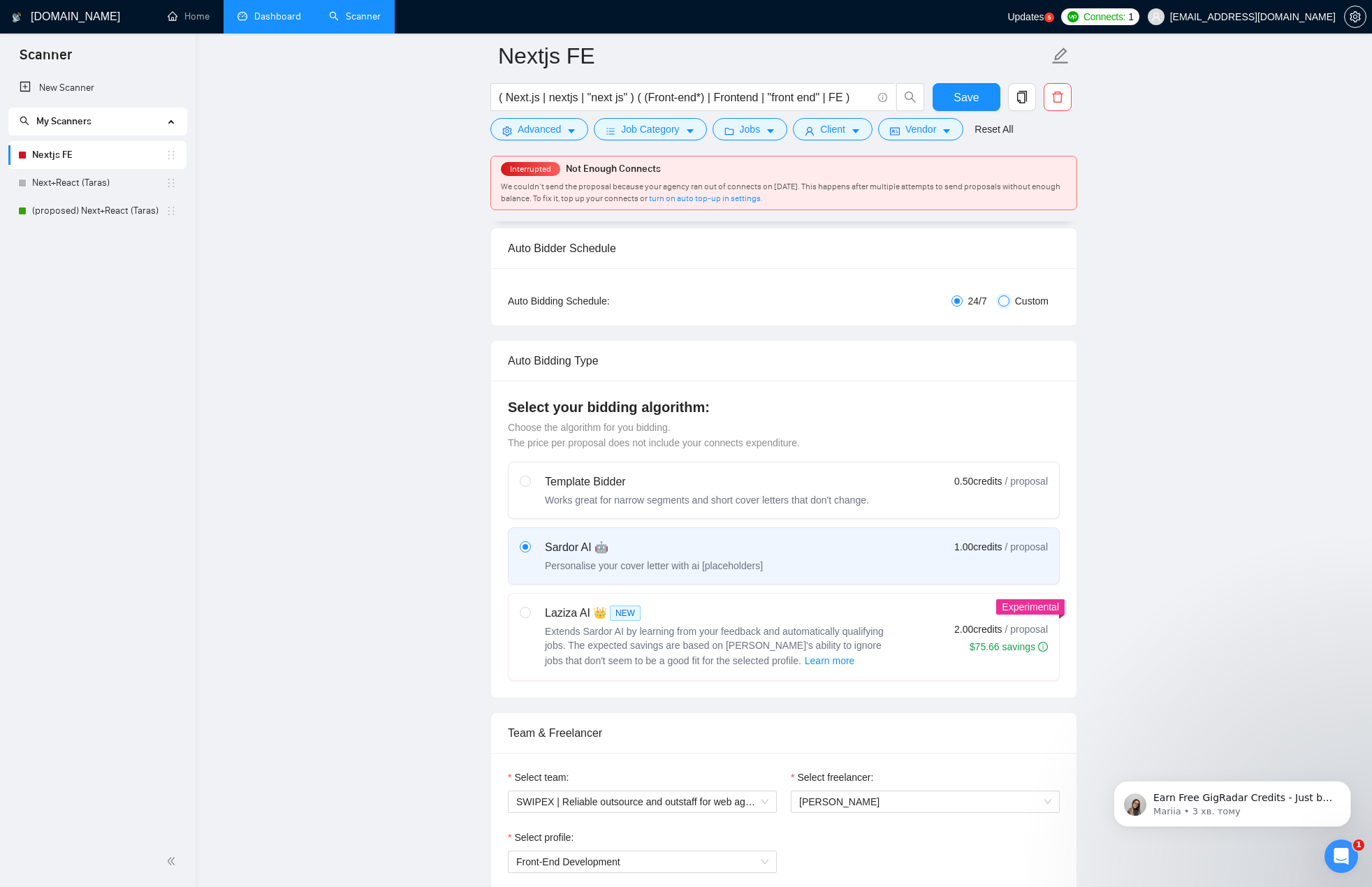
checkbox input "true"
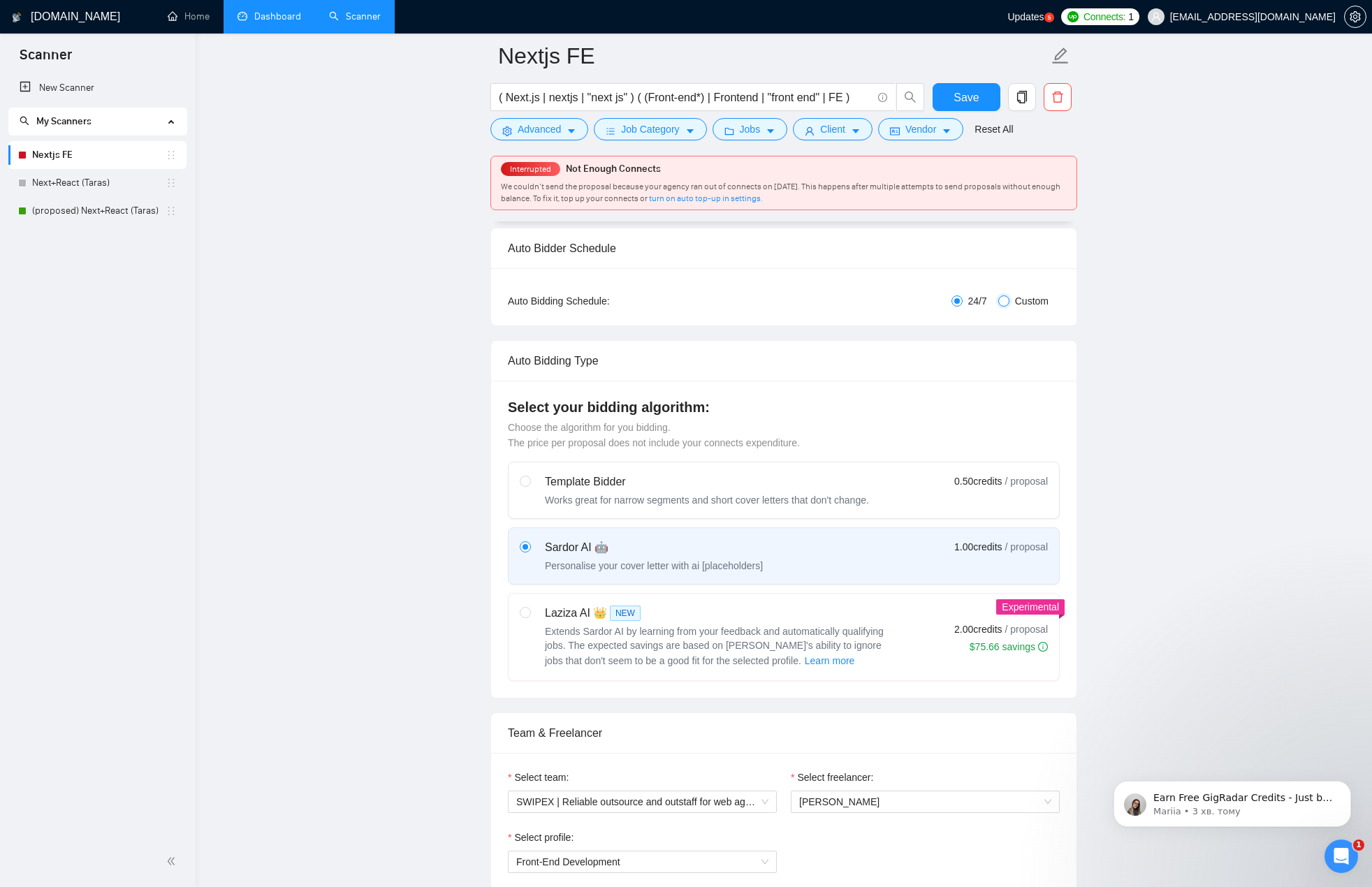
checkbox input "true"
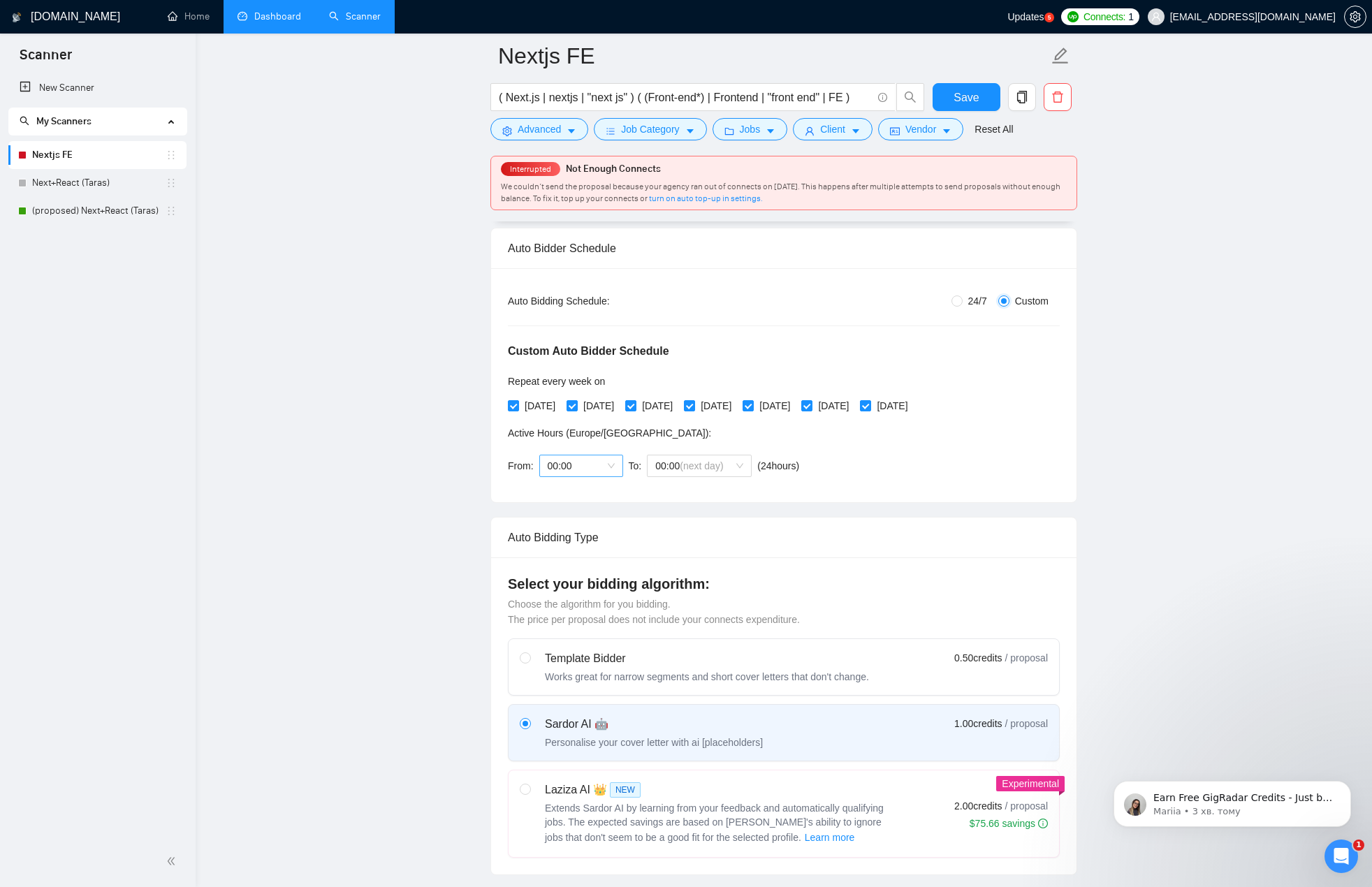
click at [598, 465] on span "00:00" at bounding box center [581, 466] width 67 height 21
click at [579, 515] on div "07:00" at bounding box center [580, 509] width 67 height 15
click at [687, 463] on span "(next day)" at bounding box center [701, 466] width 43 height 11
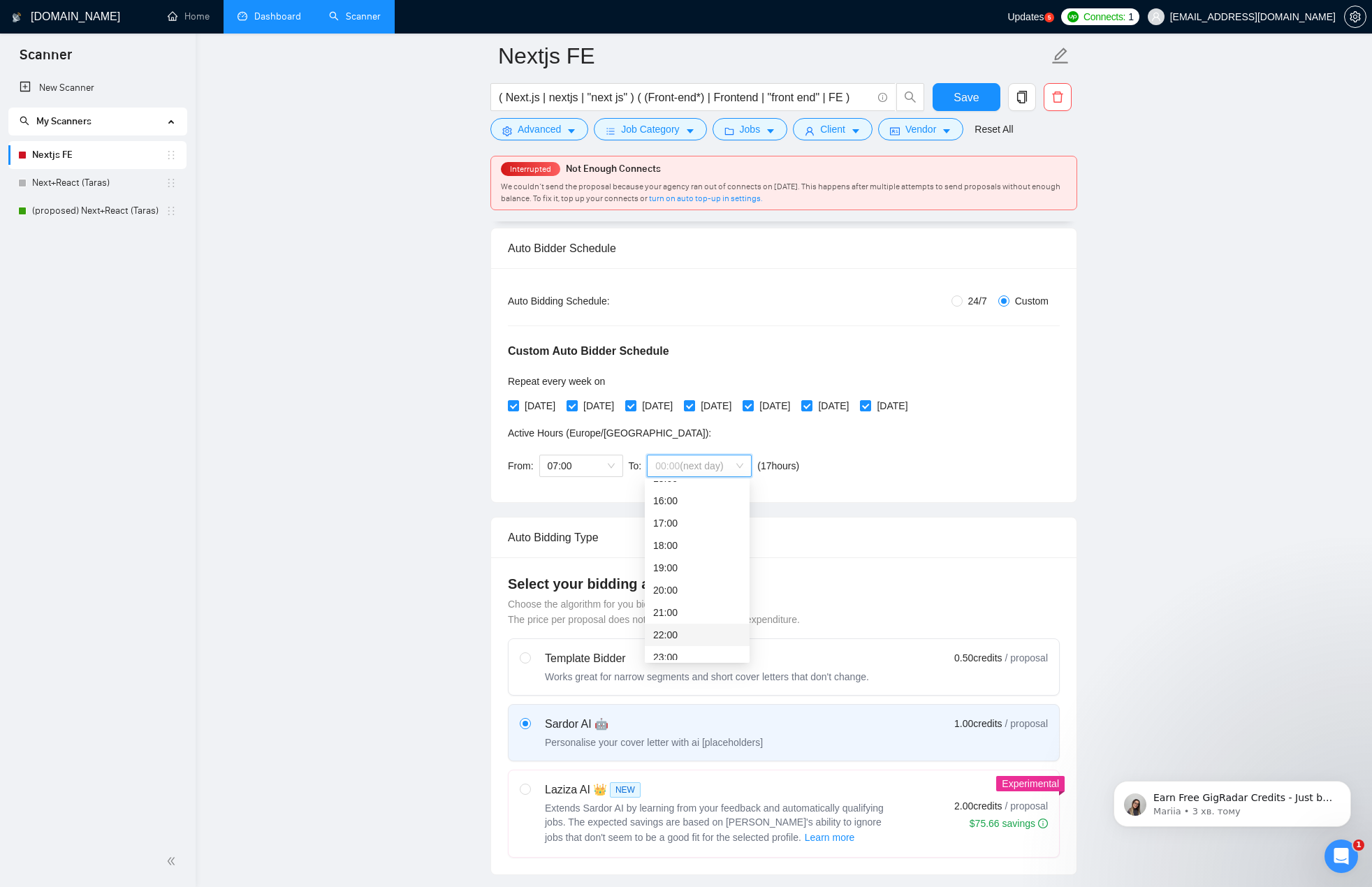
click at [676, 630] on div "22:00" at bounding box center [697, 635] width 88 height 15
click at [833, 478] on div "Custom Auto Bidder Schedule Repeat every week [DATE] [DATE] [DATE] [DATE] [DATE…" at bounding box center [783, 397] width 552 height 177
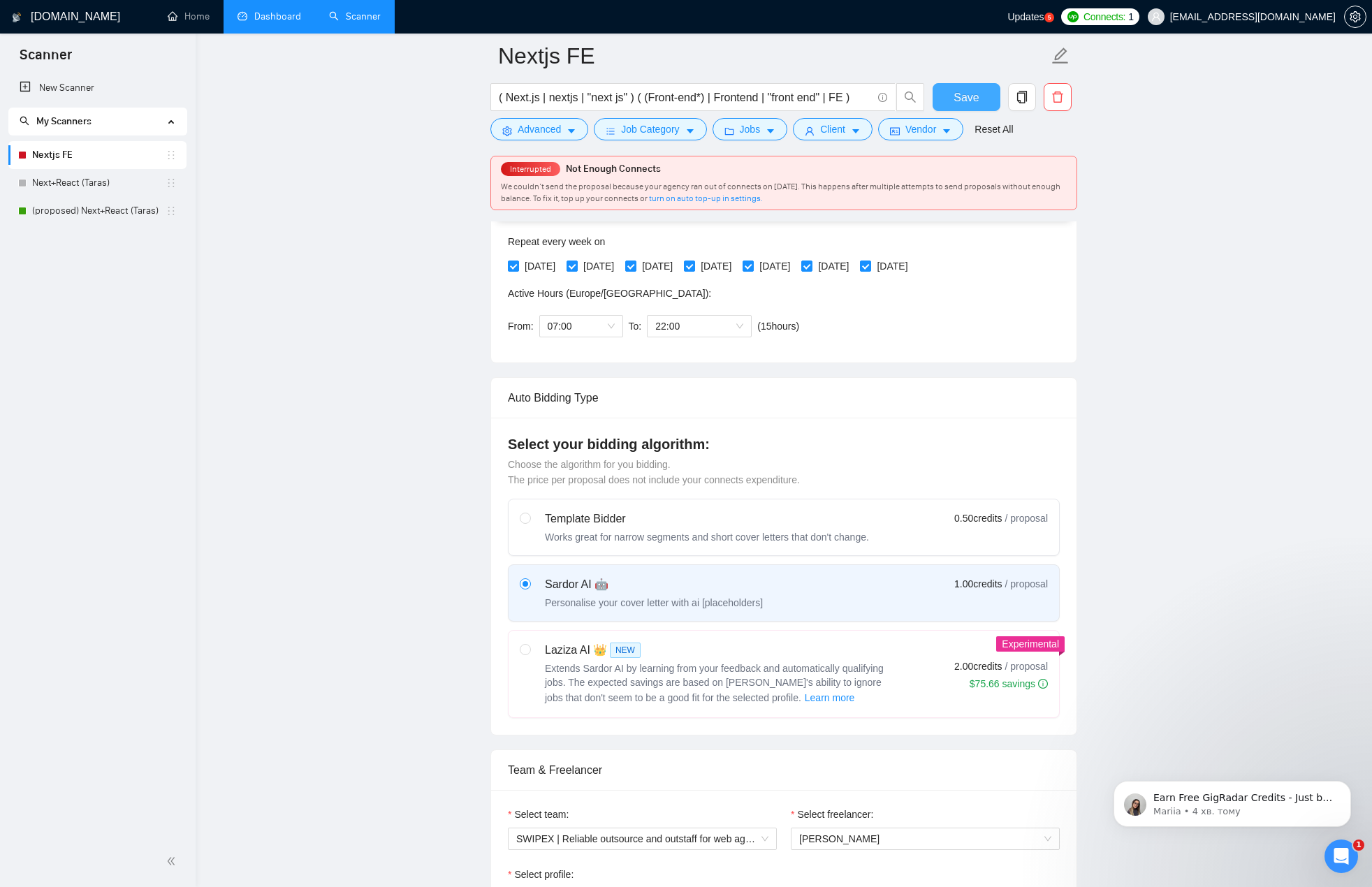
click at [974, 104] on span "Save" at bounding box center [966, 97] width 25 height 18
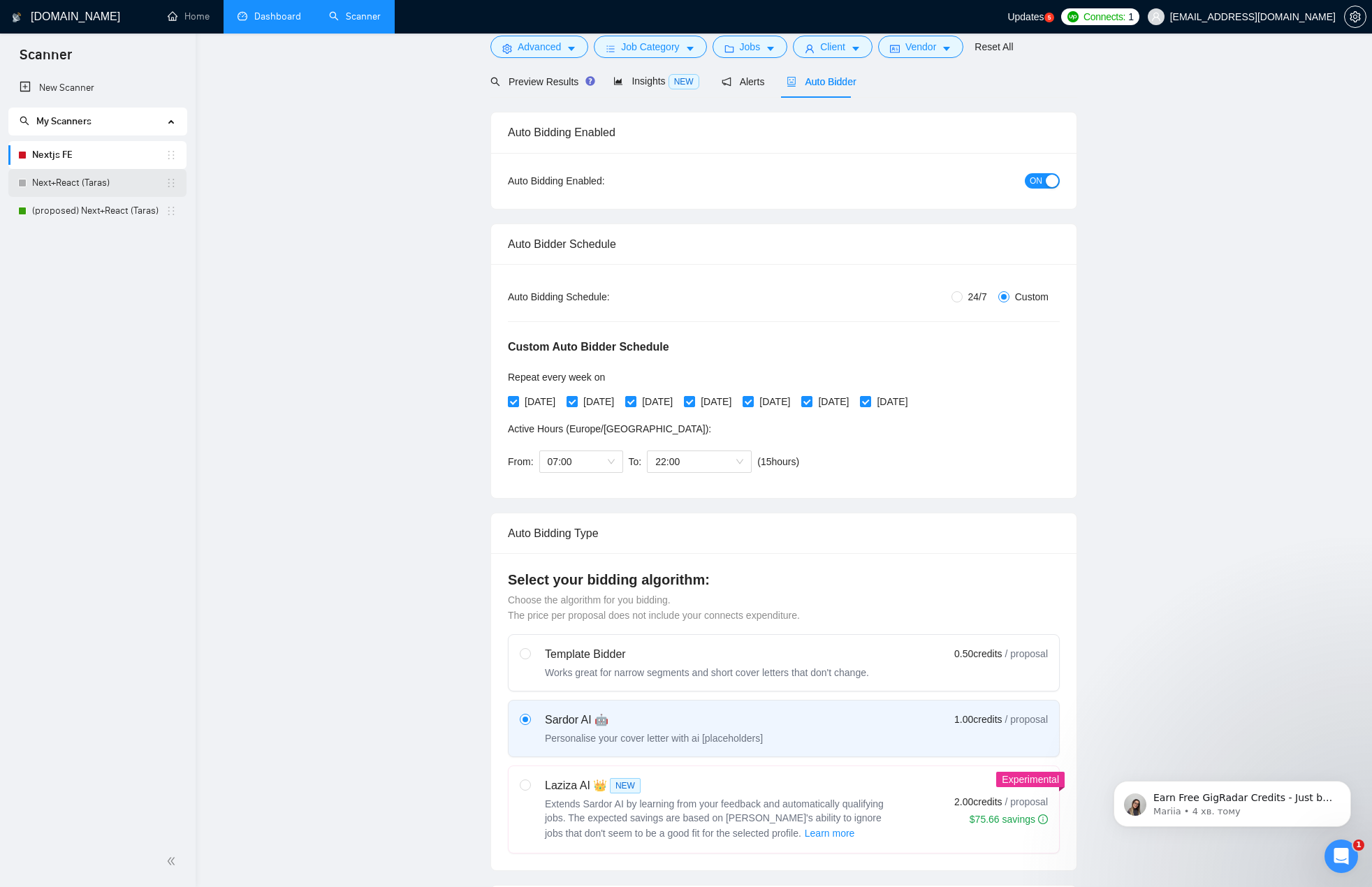
scroll to position [0, 0]
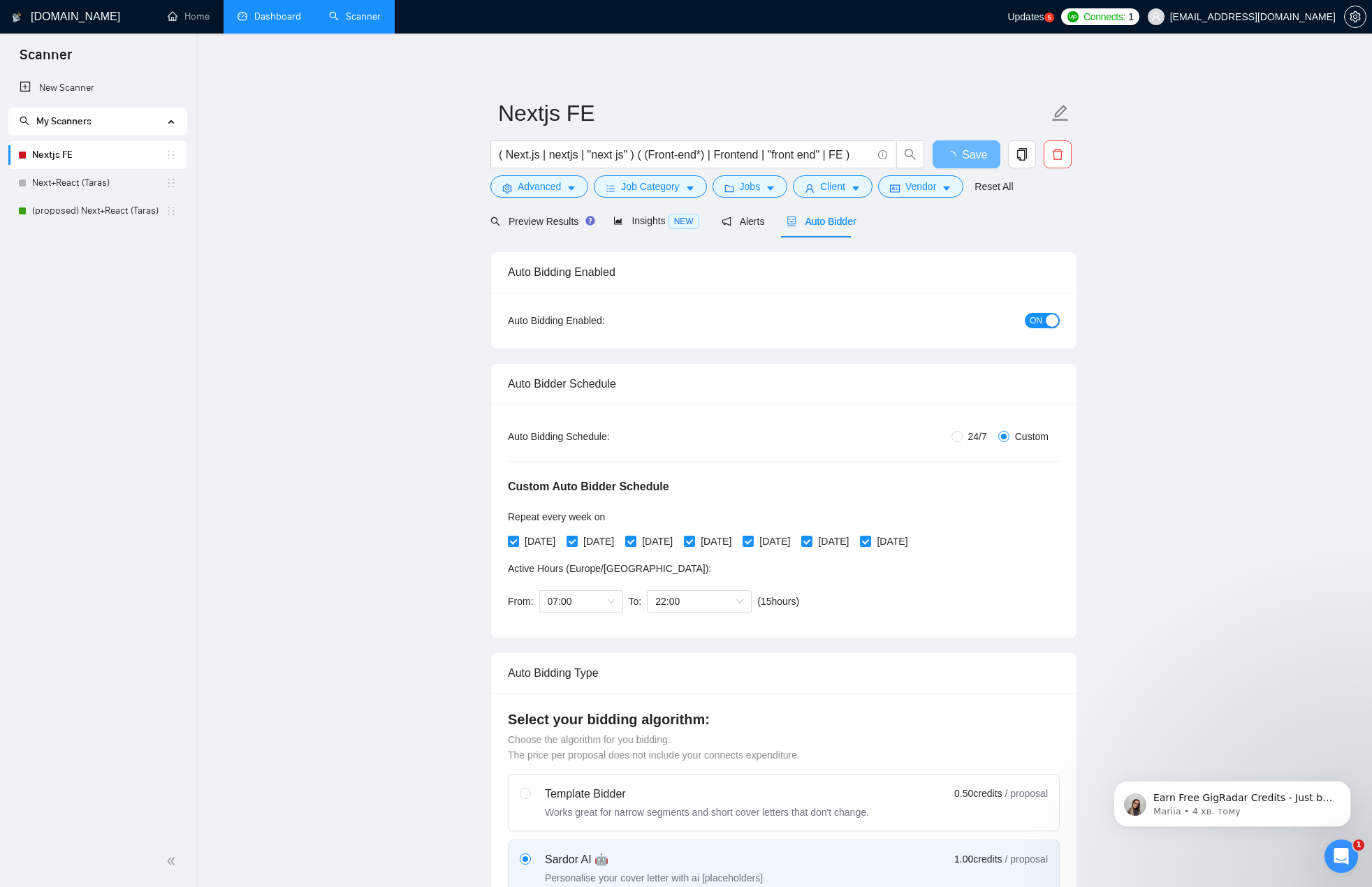
click at [116, 210] on link "(proposed) Next+React (Taras)" at bounding box center [99, 211] width 134 height 28
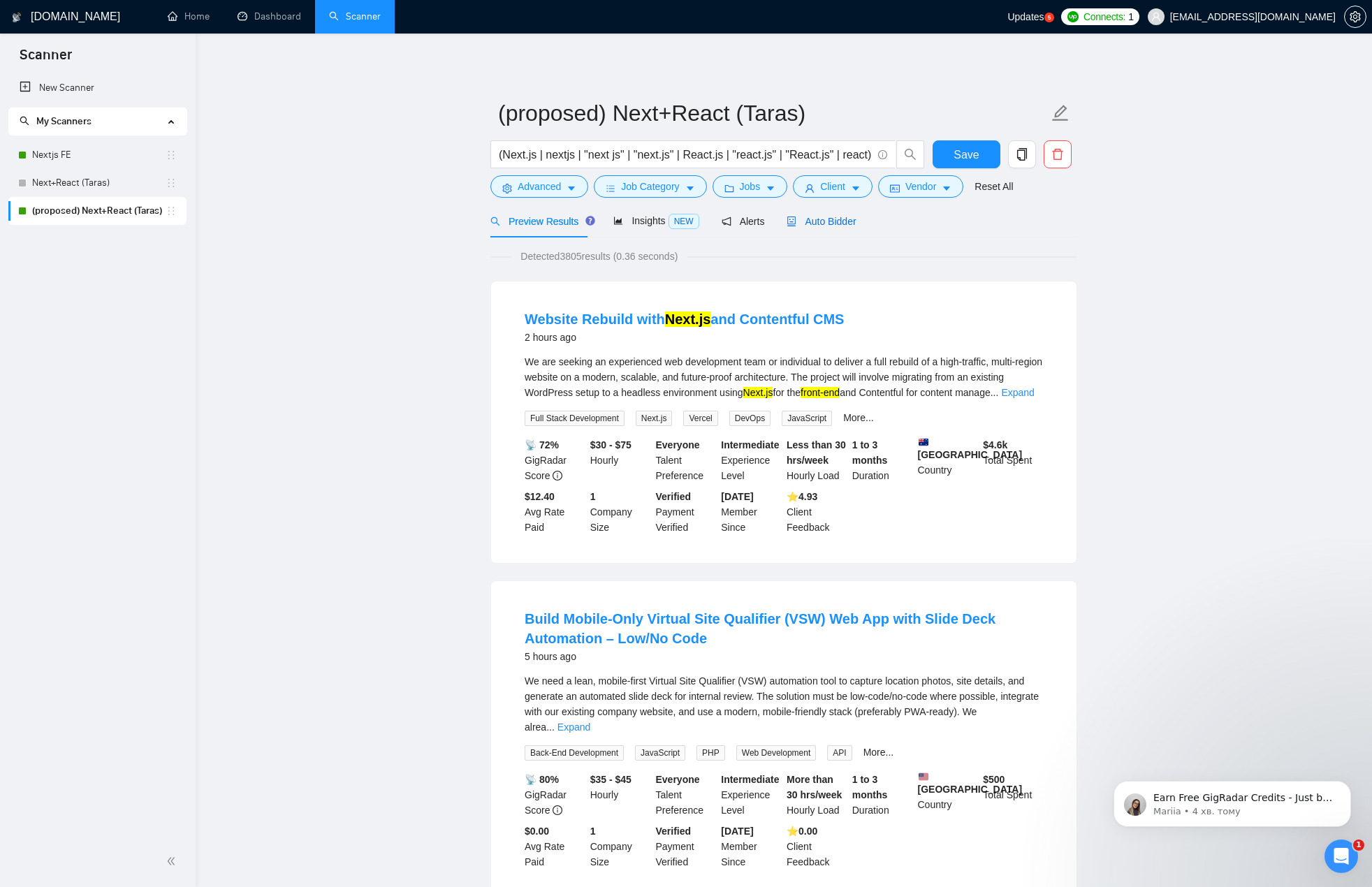
click at [830, 217] on span "Auto Bidder" at bounding box center [821, 221] width 69 height 11
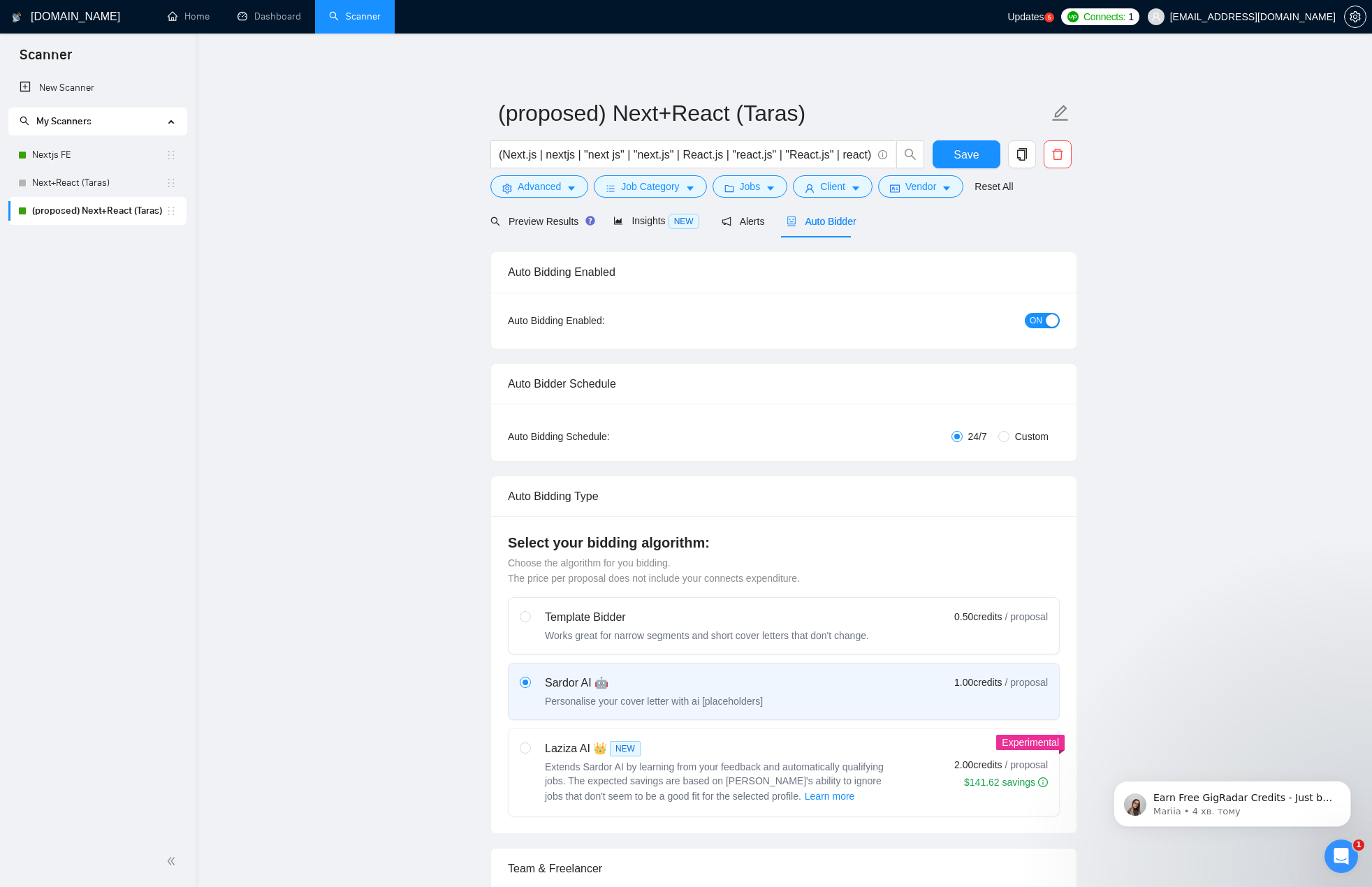
radio input "false"
radio input "true"
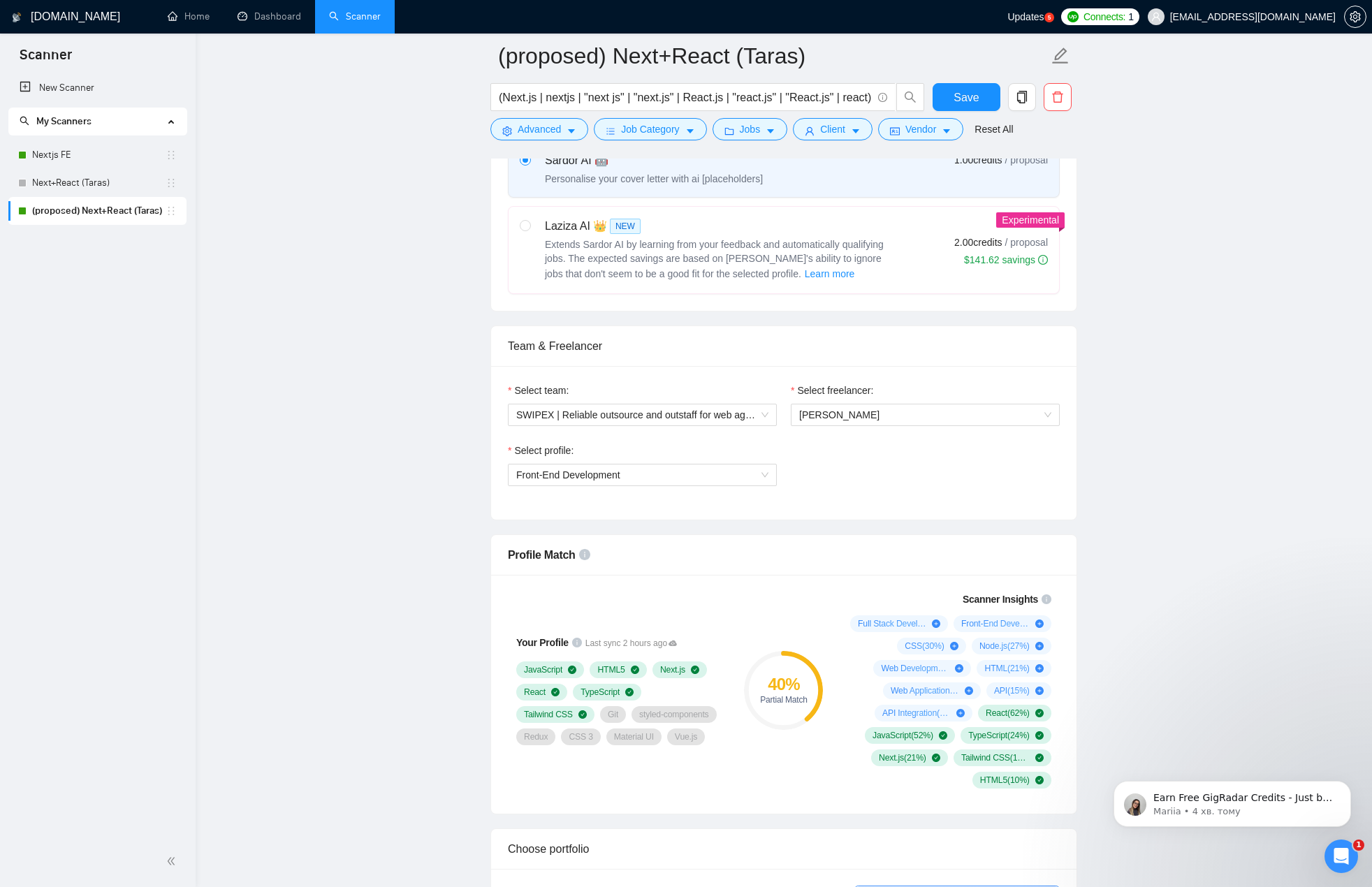
scroll to position [769, 0]
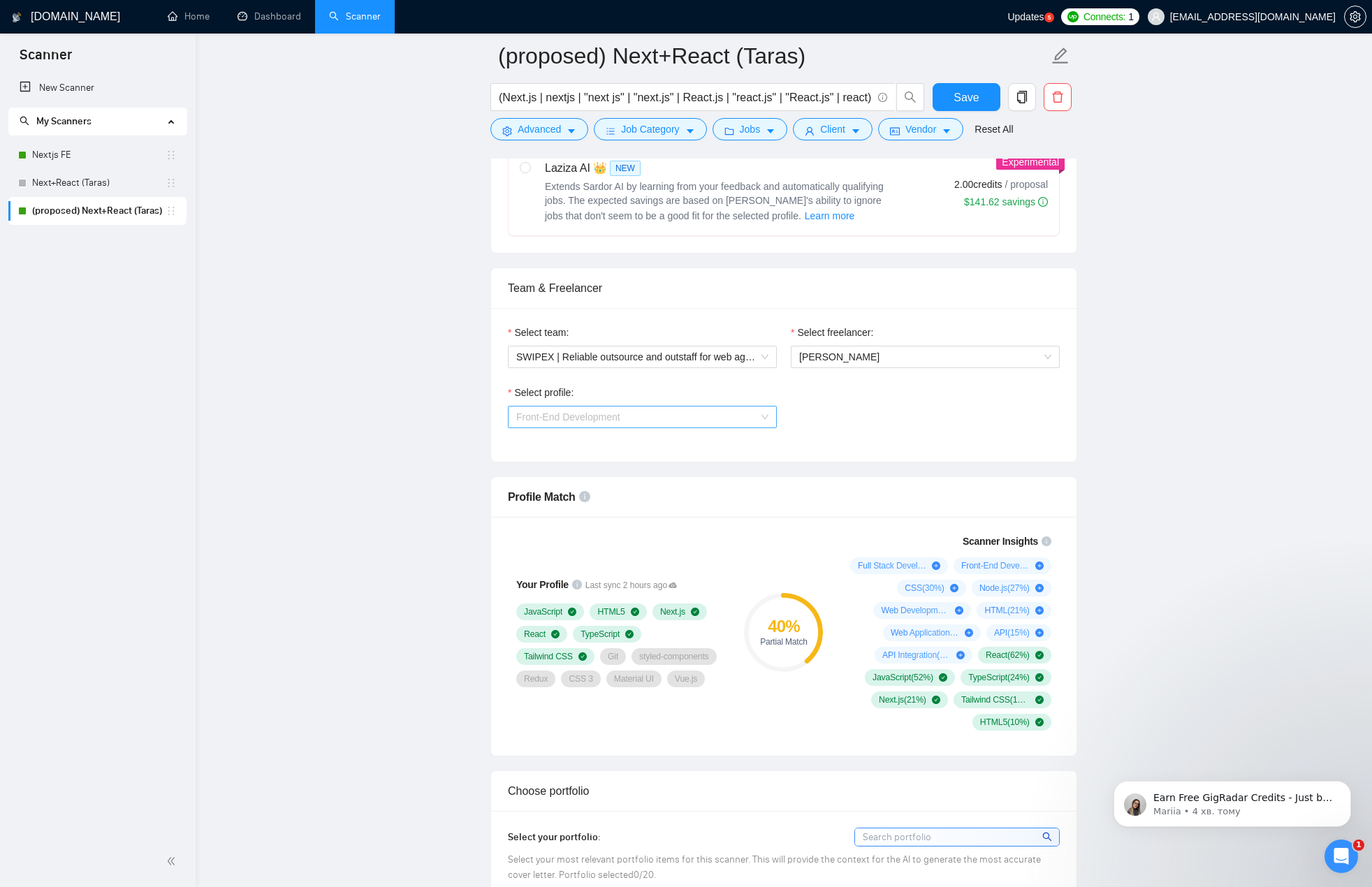
click at [640, 422] on span "Front-End Development" at bounding box center [642, 417] width 252 height 21
click at [641, 419] on span "Front-End Development" at bounding box center [642, 417] width 252 height 21
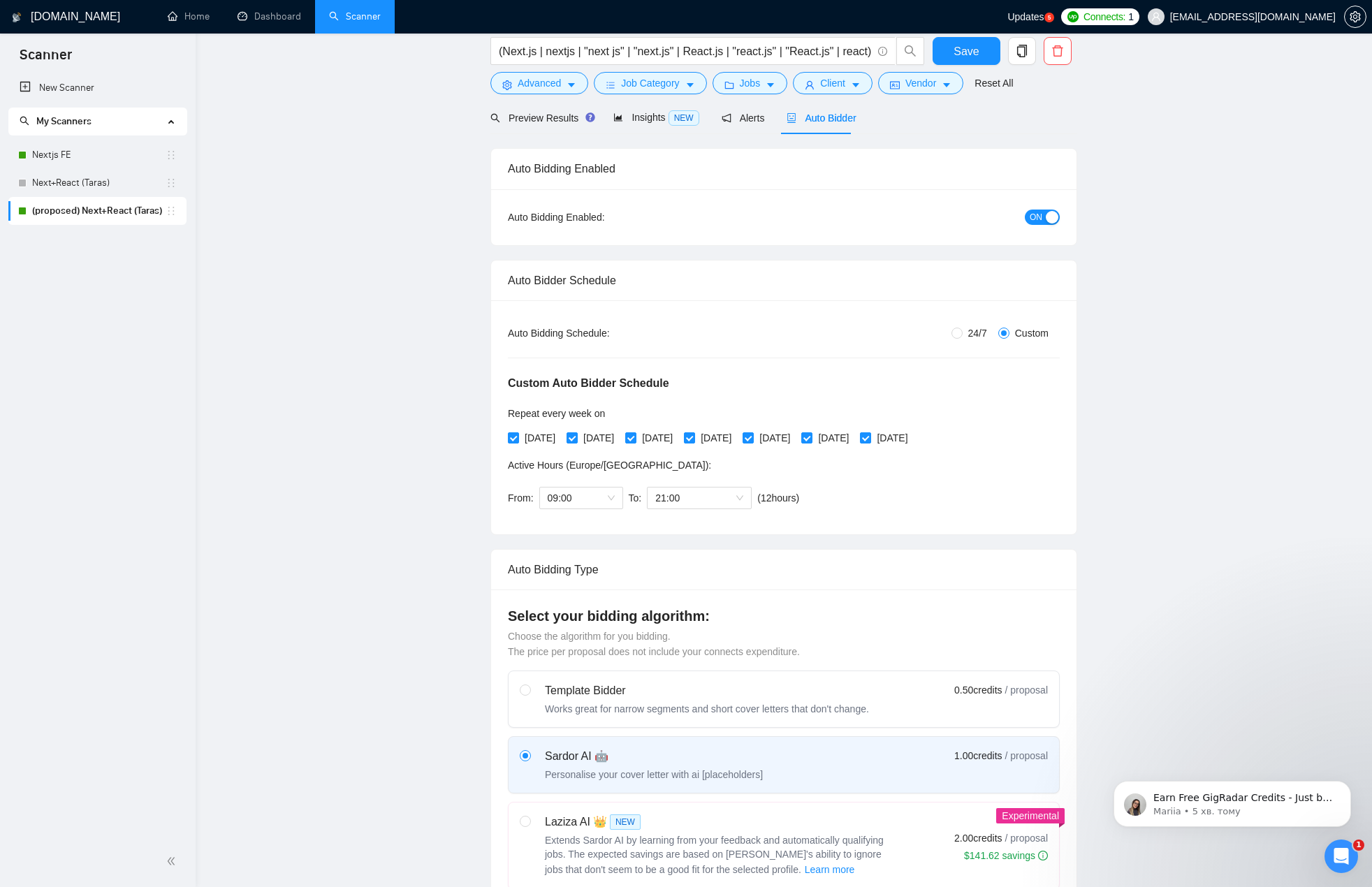
scroll to position [0, 0]
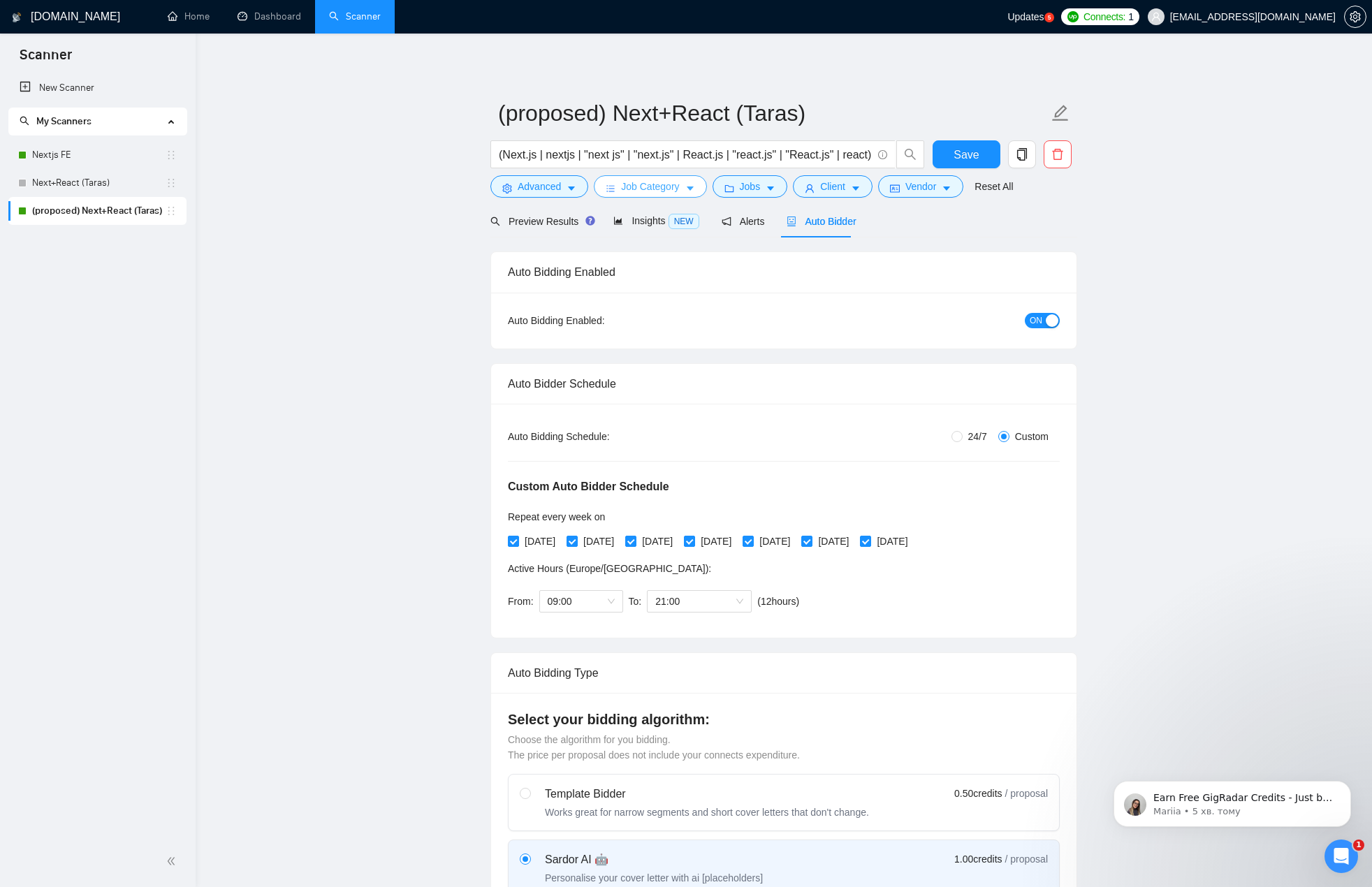
click at [634, 188] on span "Job Category" at bounding box center [650, 186] width 58 height 15
click at [551, 185] on span "Advanced" at bounding box center [539, 186] width 43 height 15
click at [745, 190] on span "Jobs" at bounding box center [751, 186] width 21 height 15
click at [844, 182] on button "Client" at bounding box center [833, 186] width 79 height 23
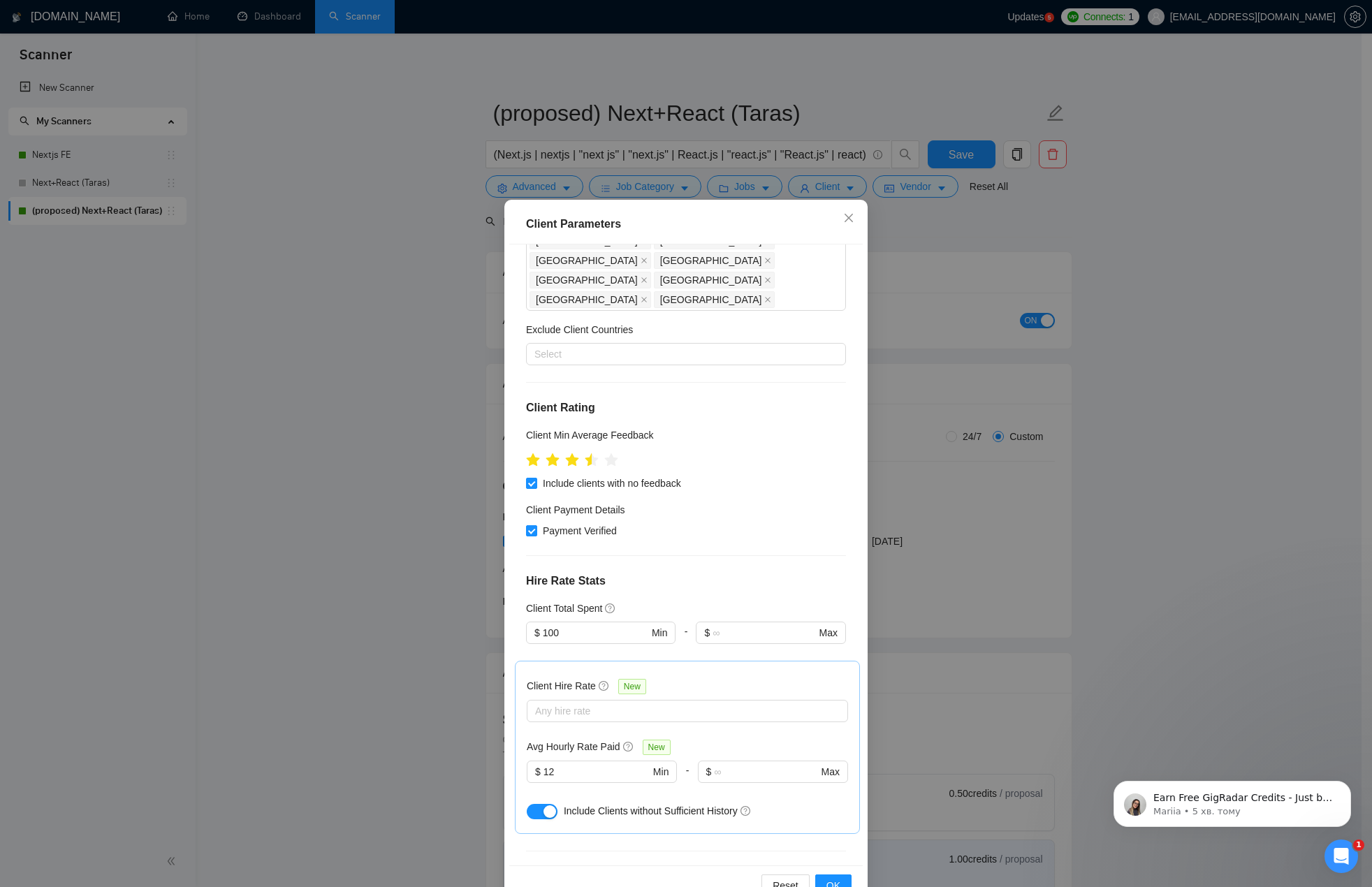
scroll to position [463, 0]
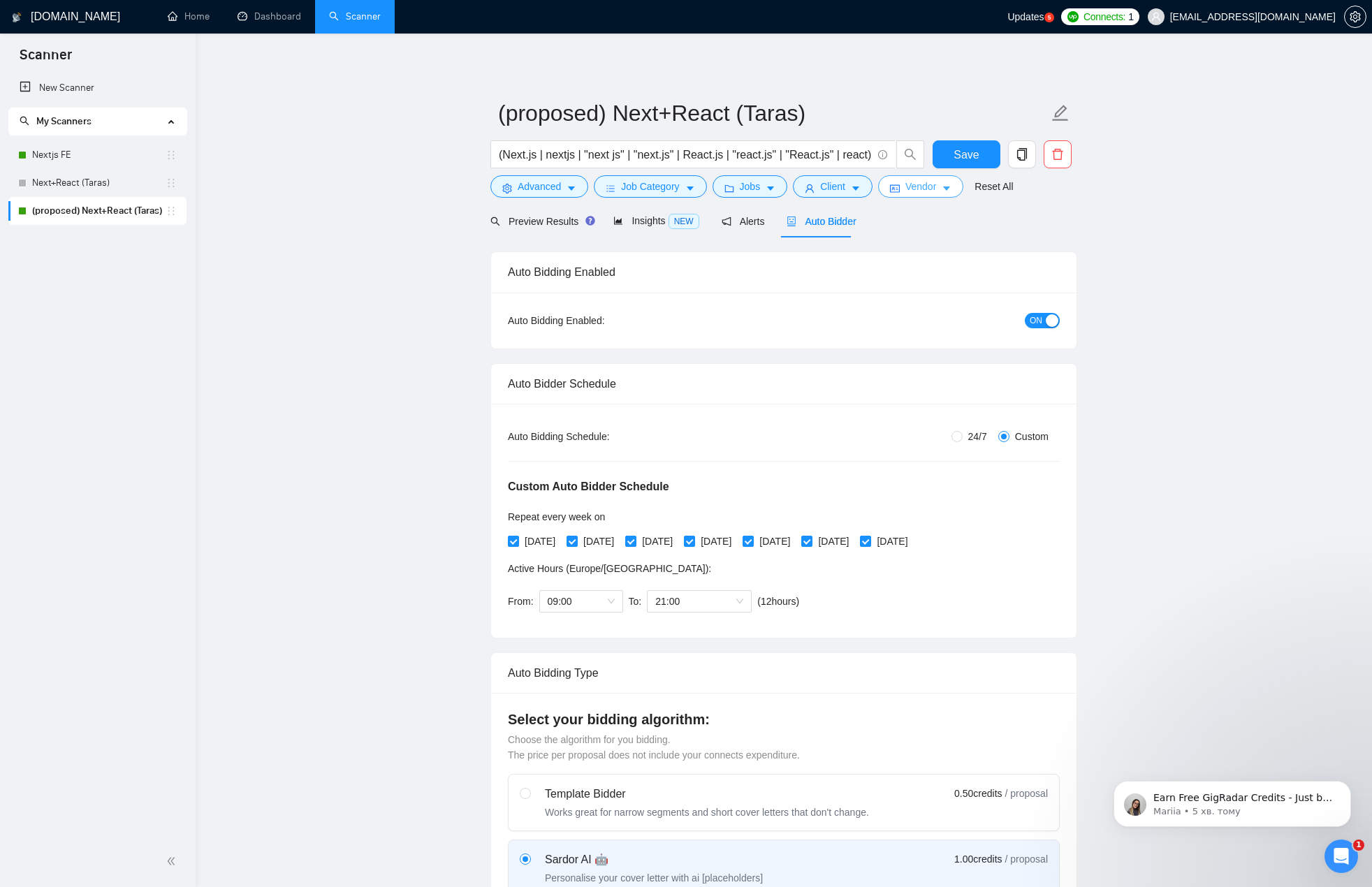
click at [914, 195] on span "Vendor" at bounding box center [921, 186] width 31 height 15
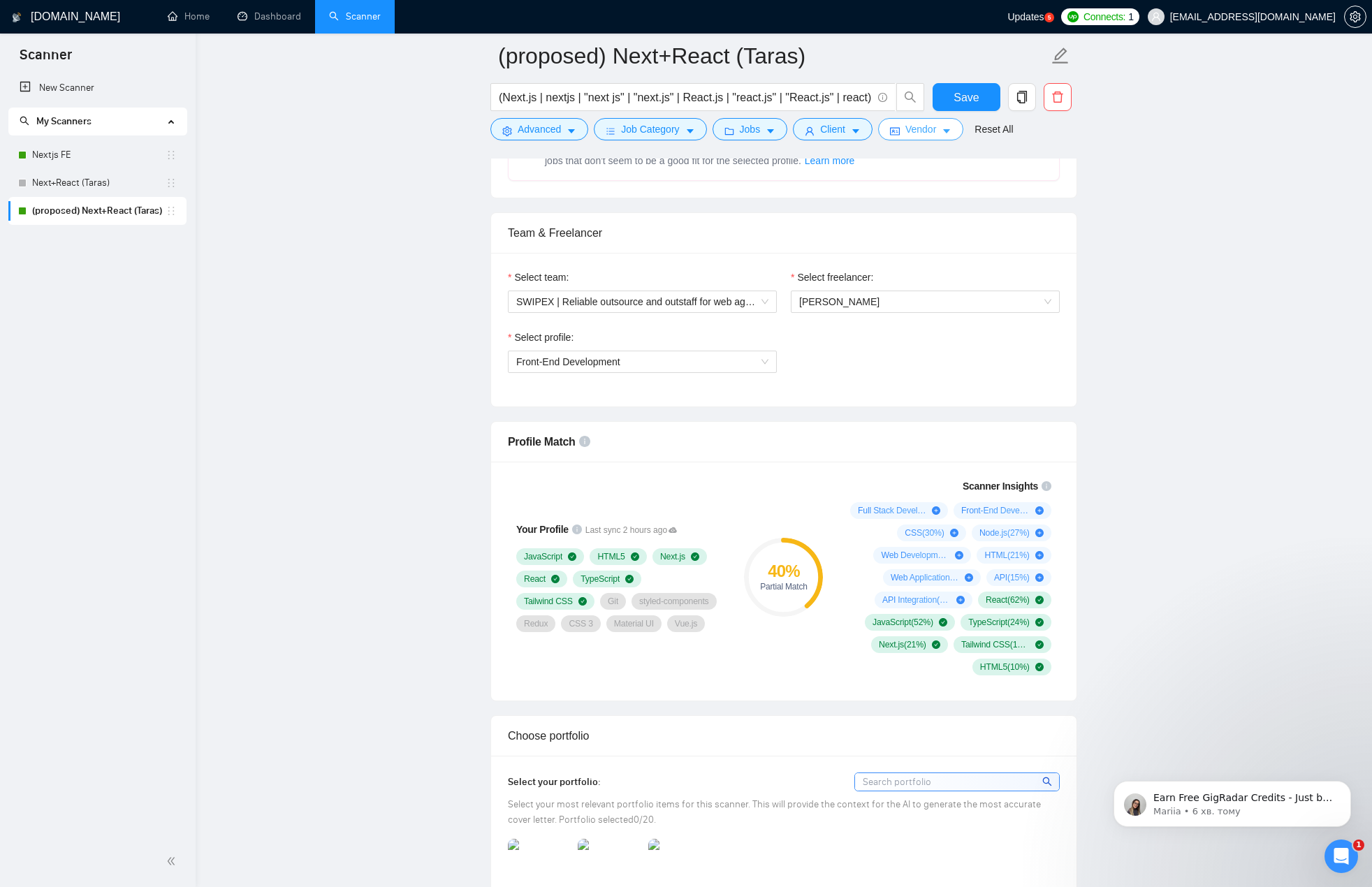
scroll to position [769, 0]
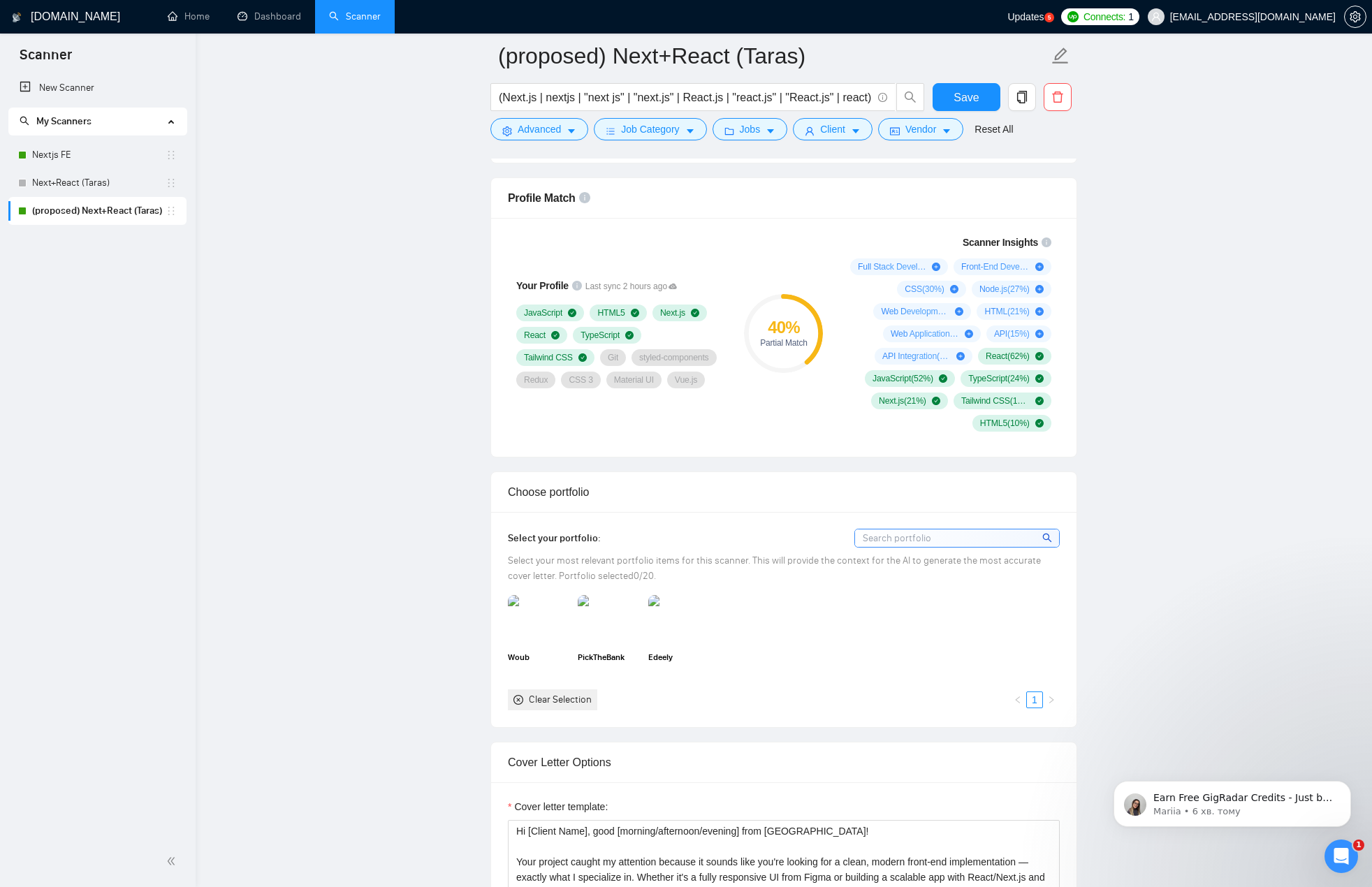
scroll to position [1118, 0]
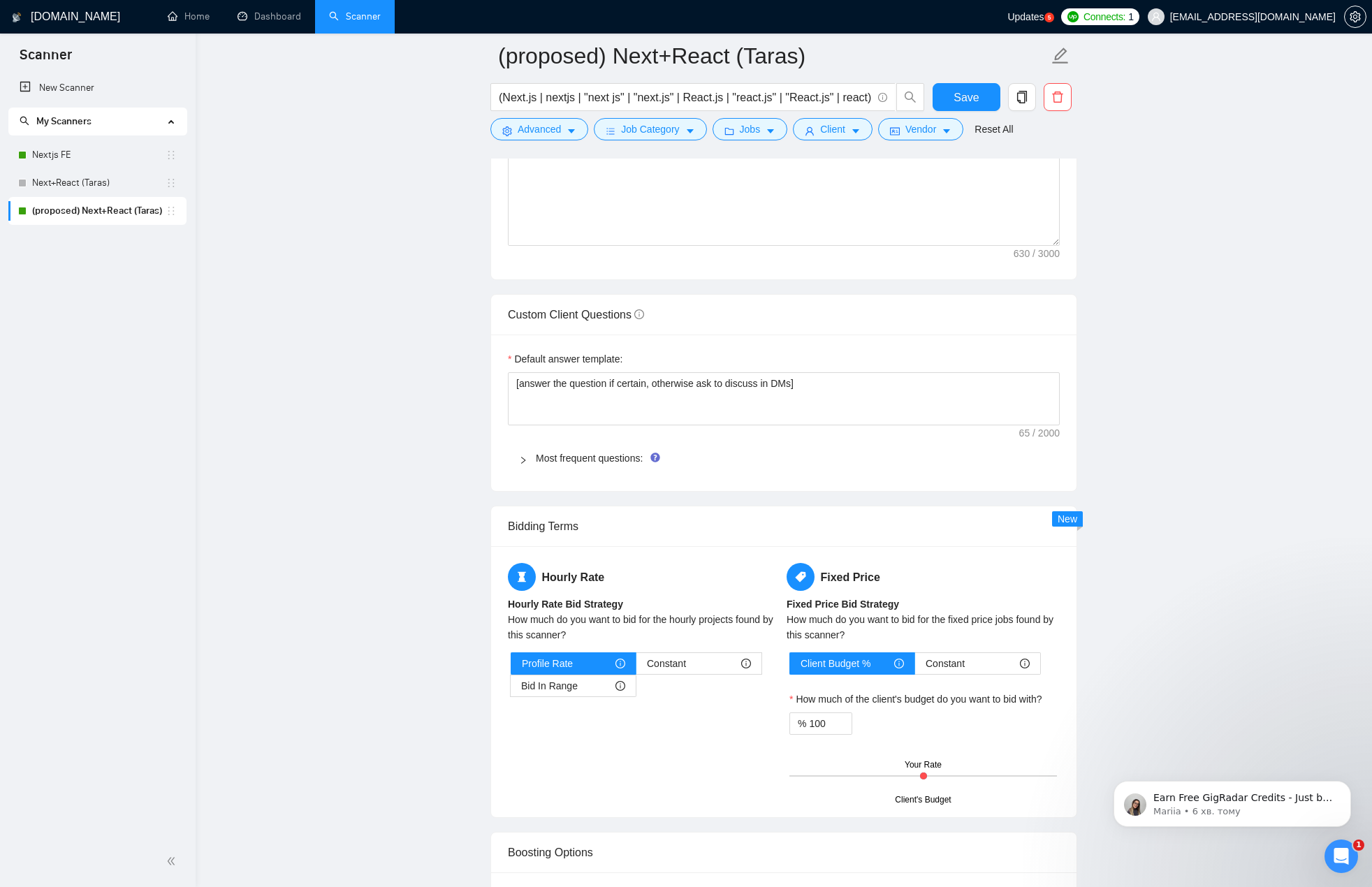
click at [1154, 349] on main "(proposed) Next+React ([PERSON_NAME]) (Next.js | nextjs | "next js" | "next.js"…" at bounding box center [784, 144] width 1132 height 4089
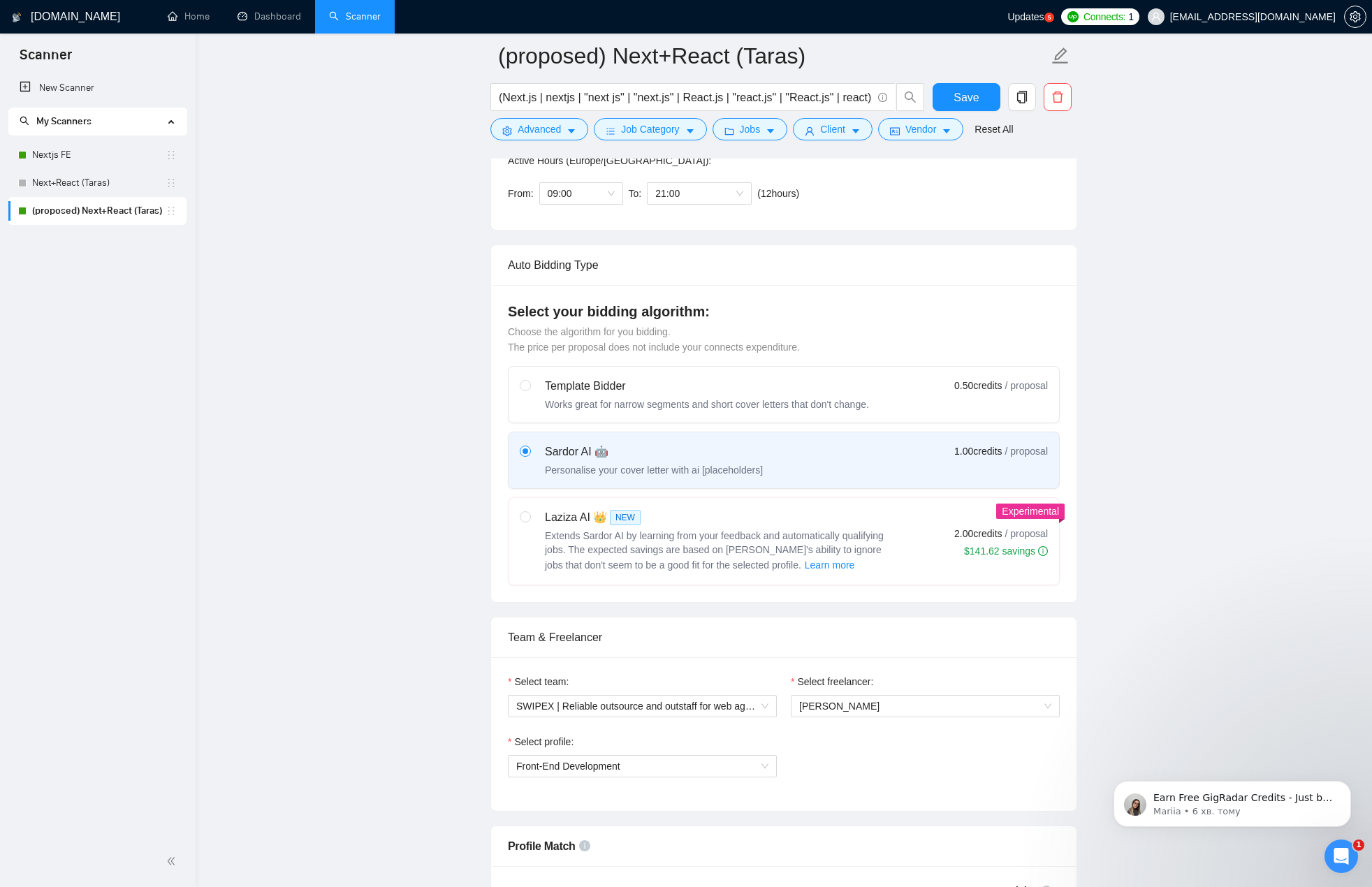
scroll to position [139, 0]
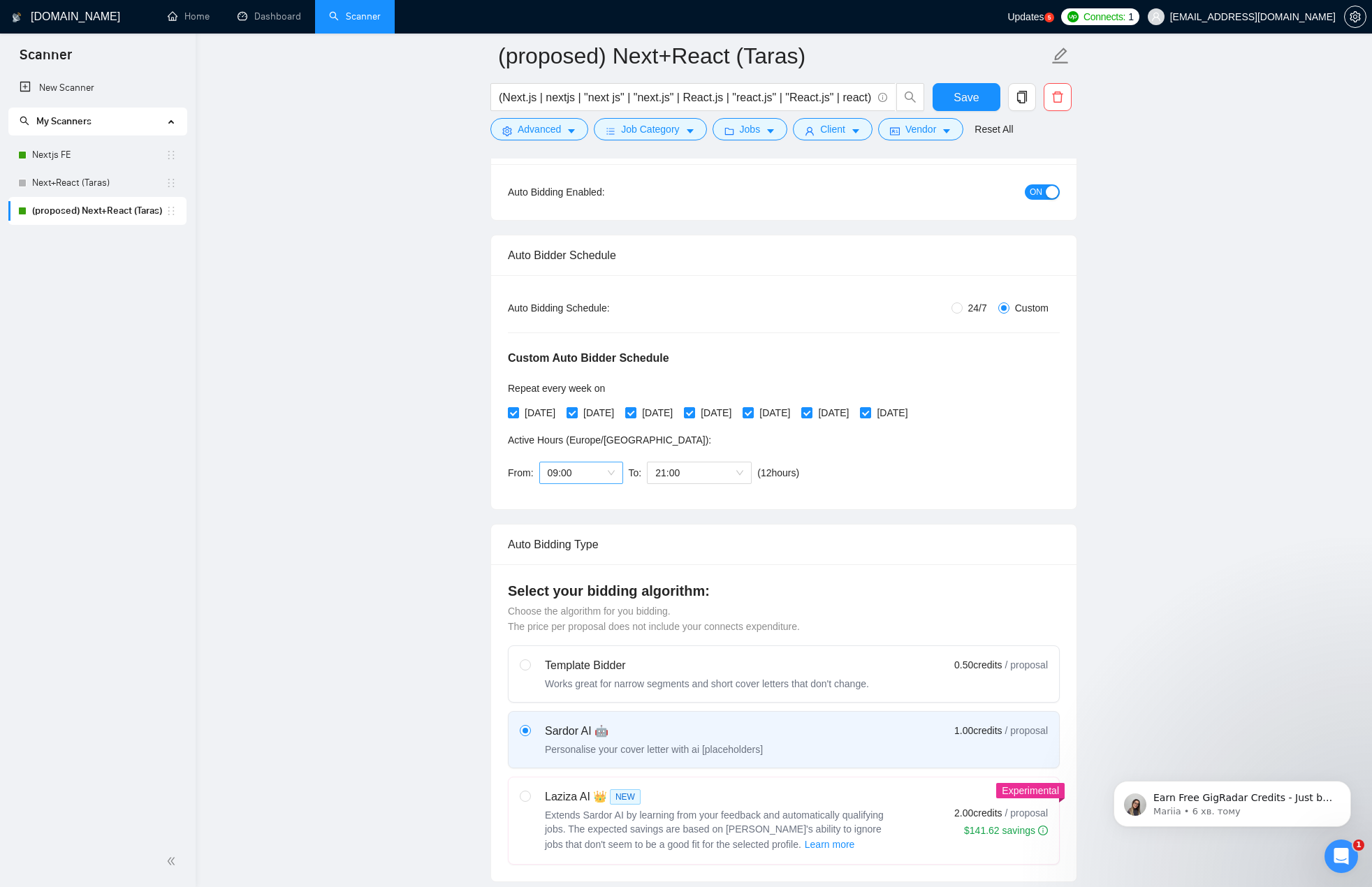
click at [579, 477] on span "09:00" at bounding box center [581, 473] width 67 height 21
click at [576, 607] on div "07:00" at bounding box center [580, 611] width 67 height 15
click at [854, 475] on div "Custom Auto Bidder Schedule Repeat every week [DATE] [DATE] [DATE] [DATE] [DATE…" at bounding box center [783, 404] width 552 height 177
click at [692, 487] on div "From: 07:00 To: 21:00 ( 14 hours) [GEOGRAPHIC_DATA]/[GEOGRAPHIC_DATA]" at bounding box center [656, 473] width 297 height 39
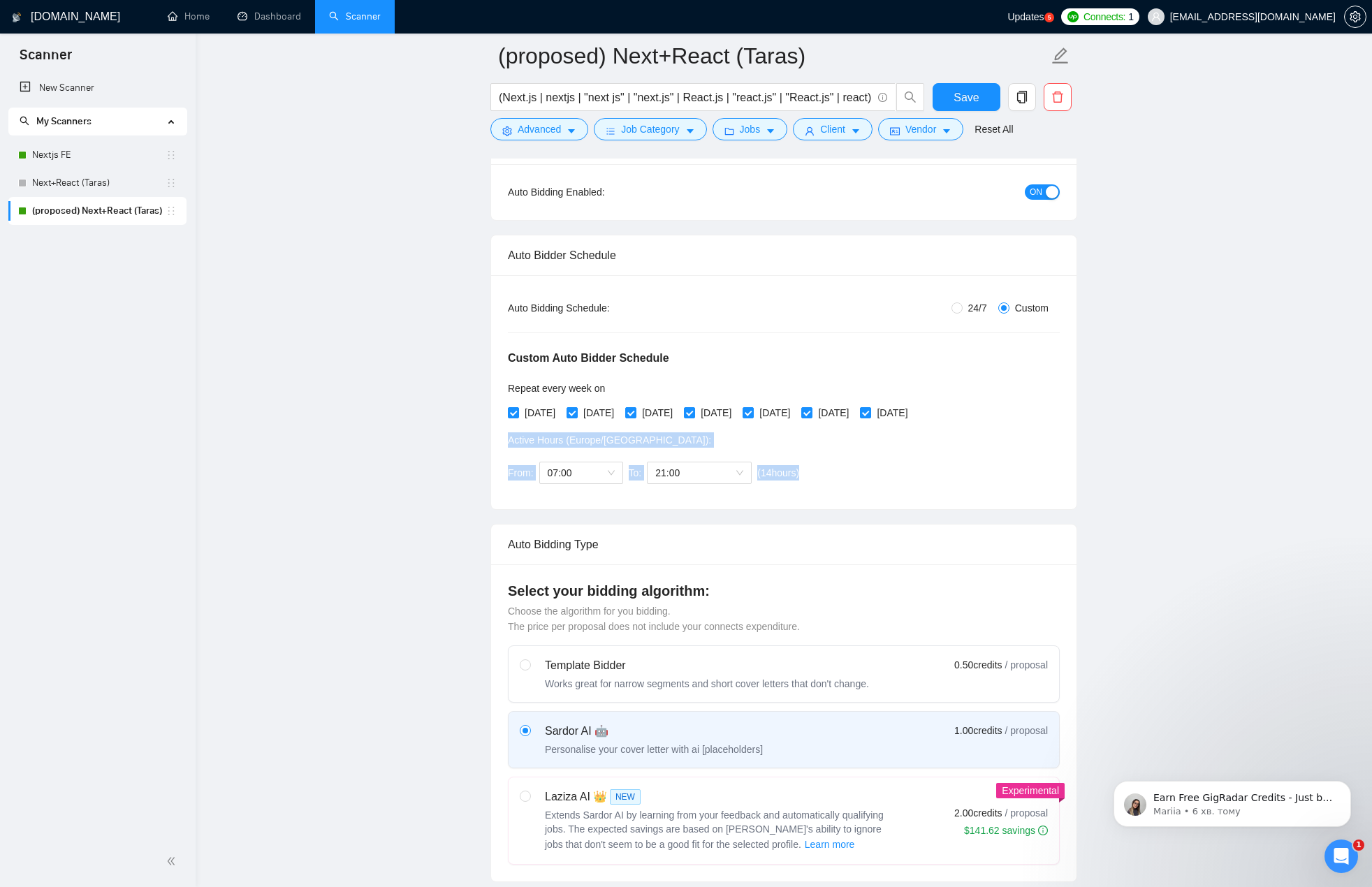
drag, startPoint x: 697, startPoint y: 474, endPoint x: 698, endPoint y: 483, distance: 9.1
click at [697, 475] on span "21:00" at bounding box center [699, 473] width 88 height 21
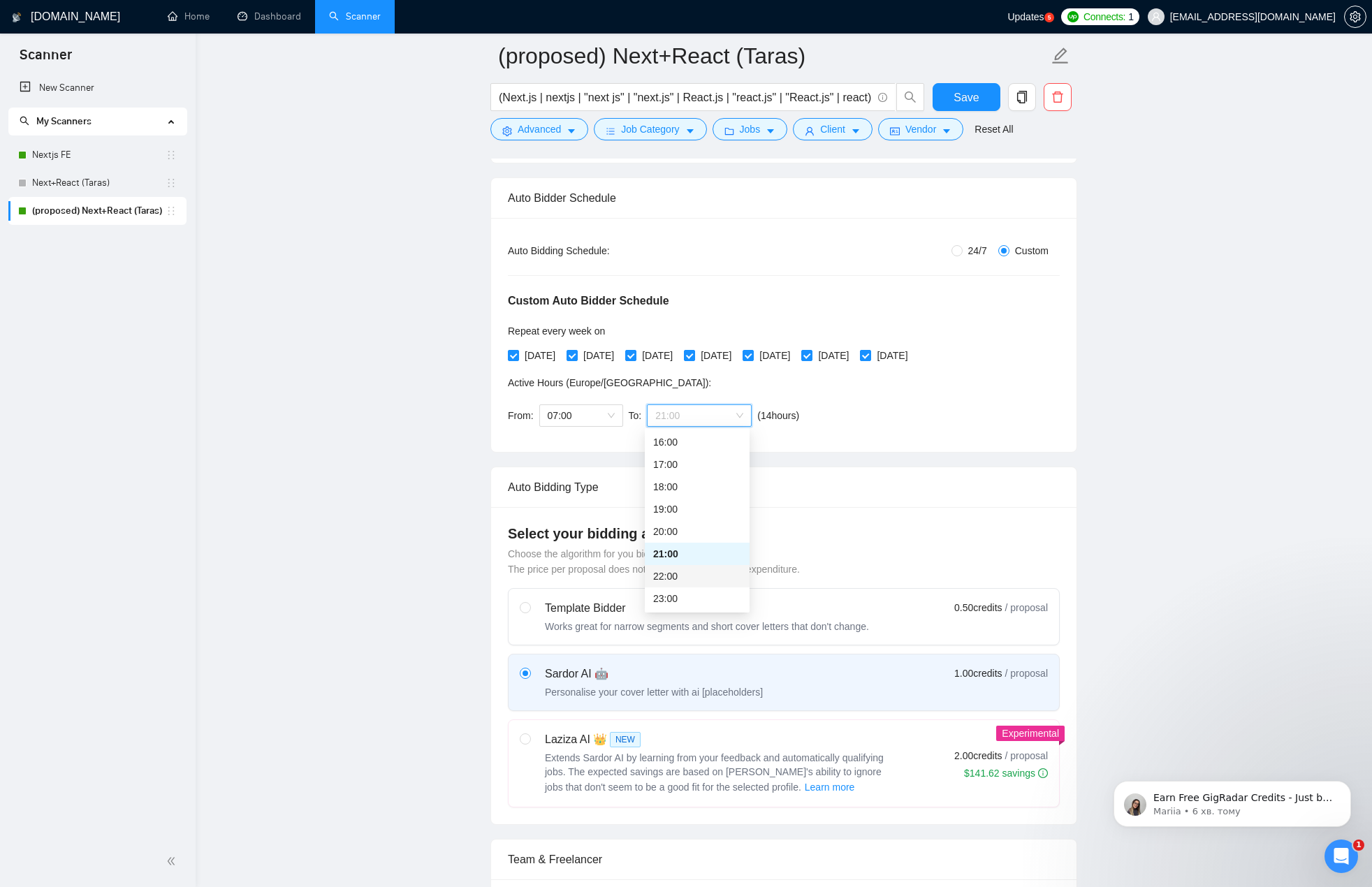
scroll to position [210, 0]
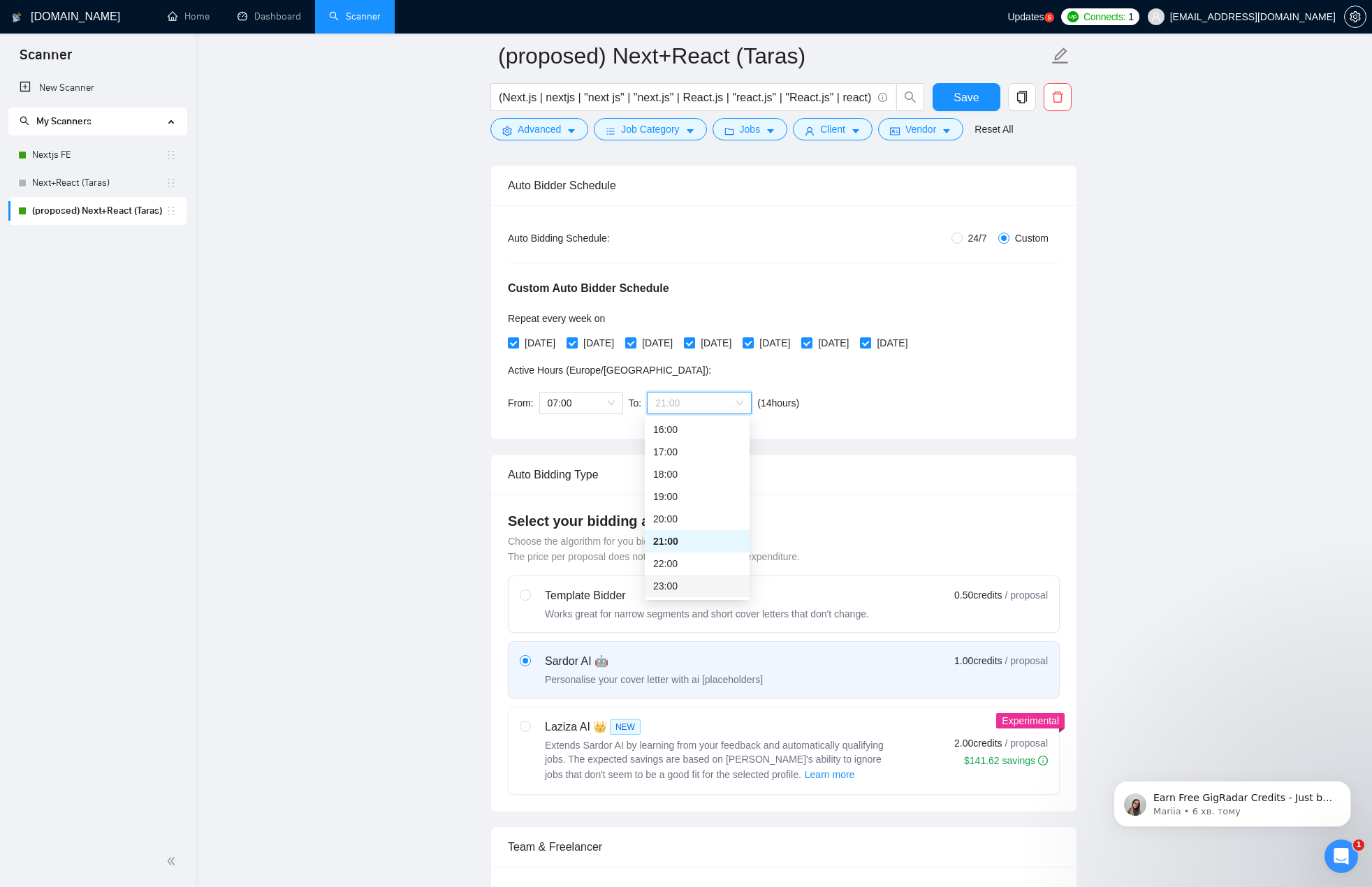
click at [692, 572] on div "22:00" at bounding box center [697, 564] width 105 height 23
click at [1034, 378] on div "Custom Auto Bidder Schedule Repeat every week [DATE] [DATE] [DATE] [DATE] [DATE…" at bounding box center [783, 334] width 552 height 177
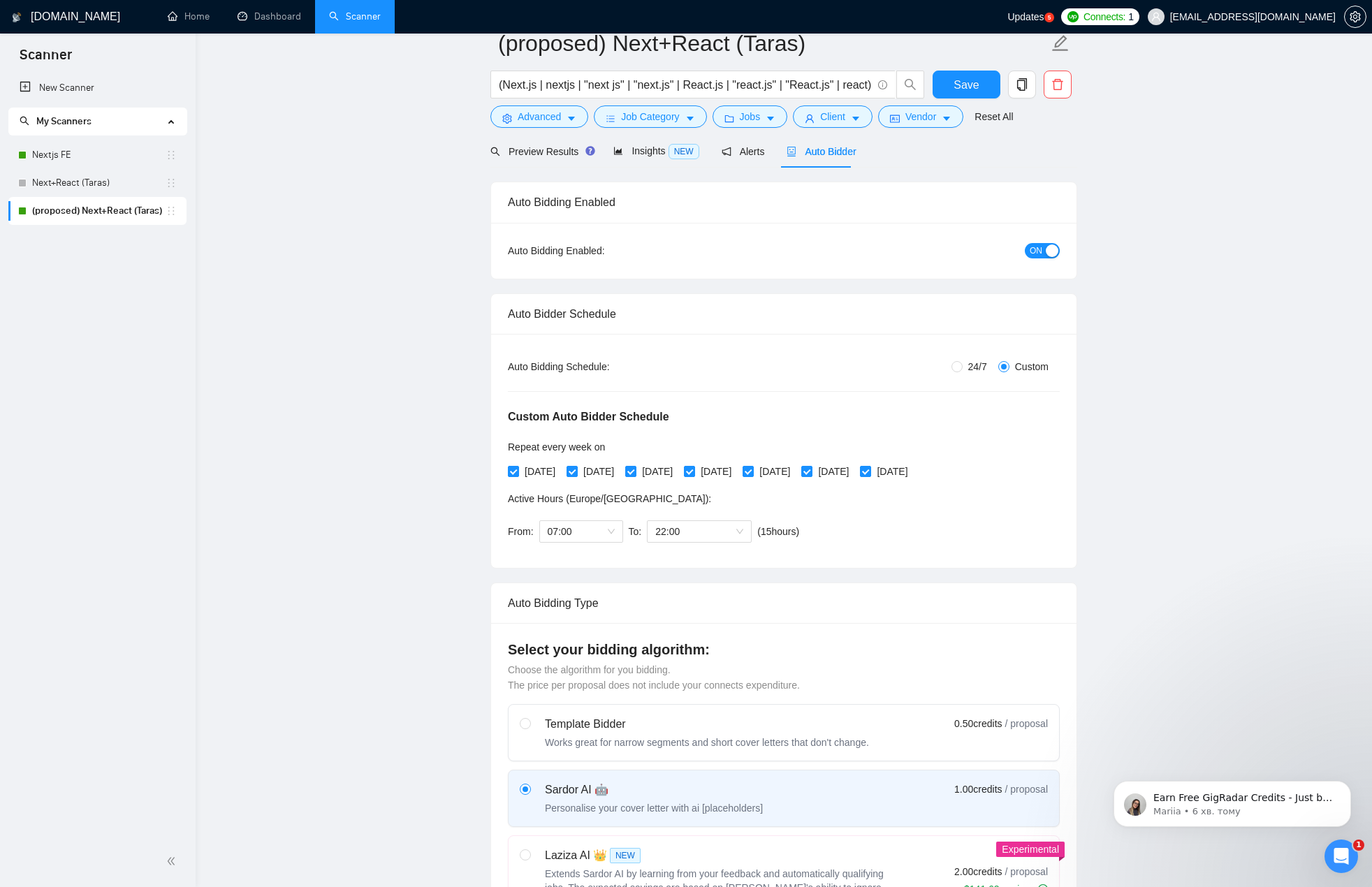
scroll to position [0, 0]
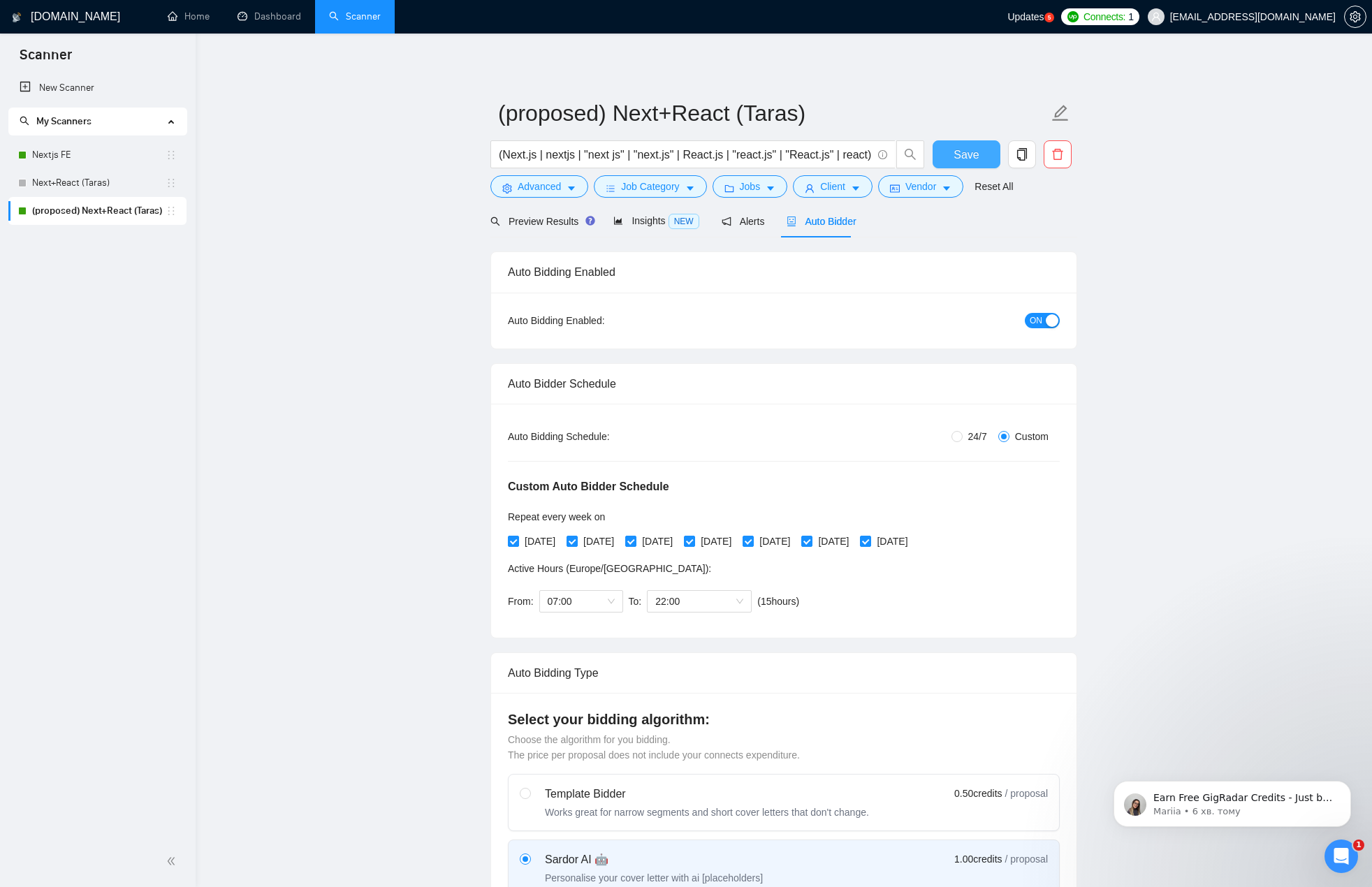
click at [972, 154] on span "Save" at bounding box center [966, 155] width 25 height 18
drag, startPoint x: 1207, startPoint y: 102, endPoint x: 1207, endPoint y: 229, distance: 127.0
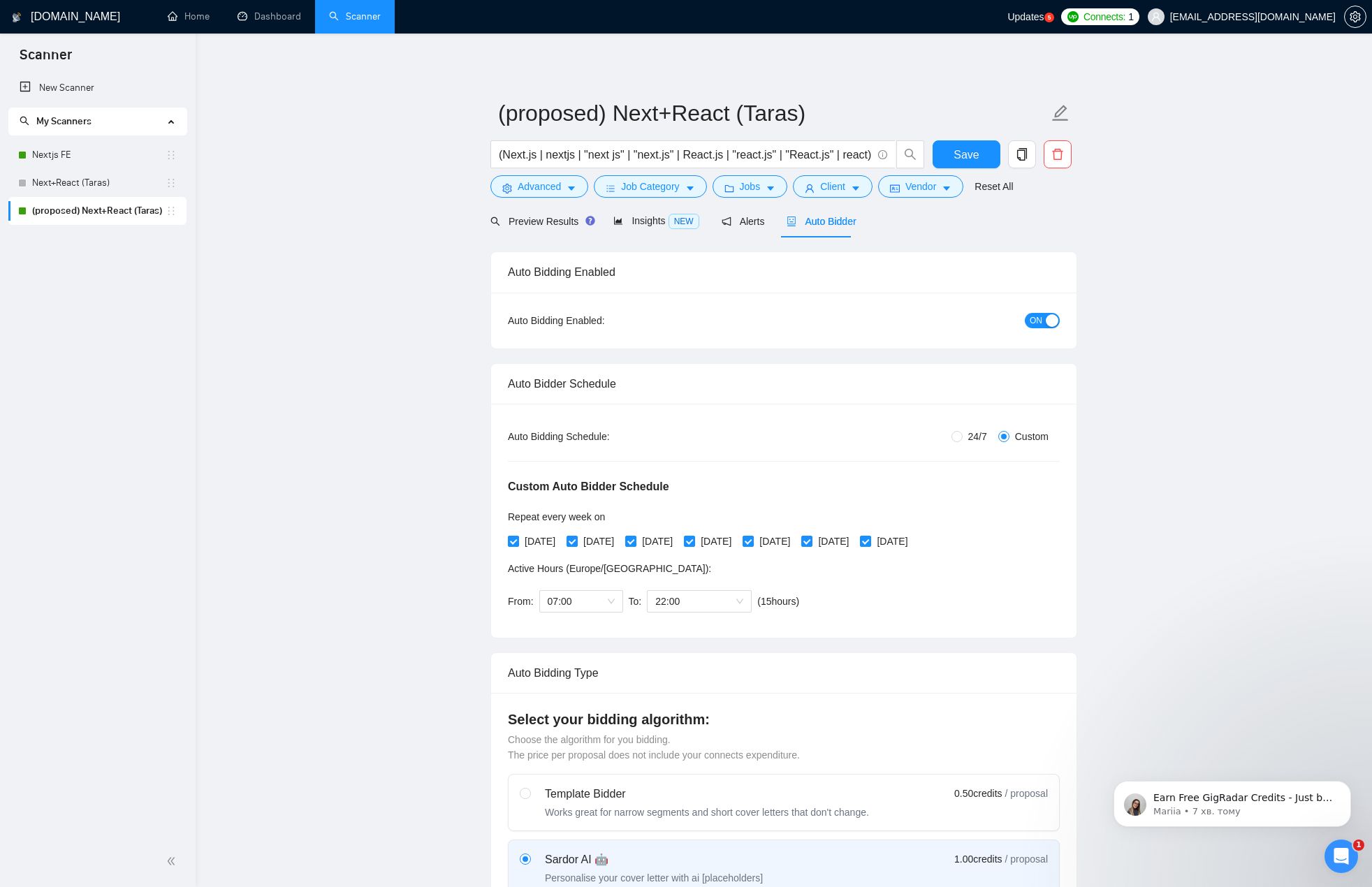
drag, startPoint x: 1203, startPoint y: 199, endPoint x: 1194, endPoint y: 166, distance: 34.2
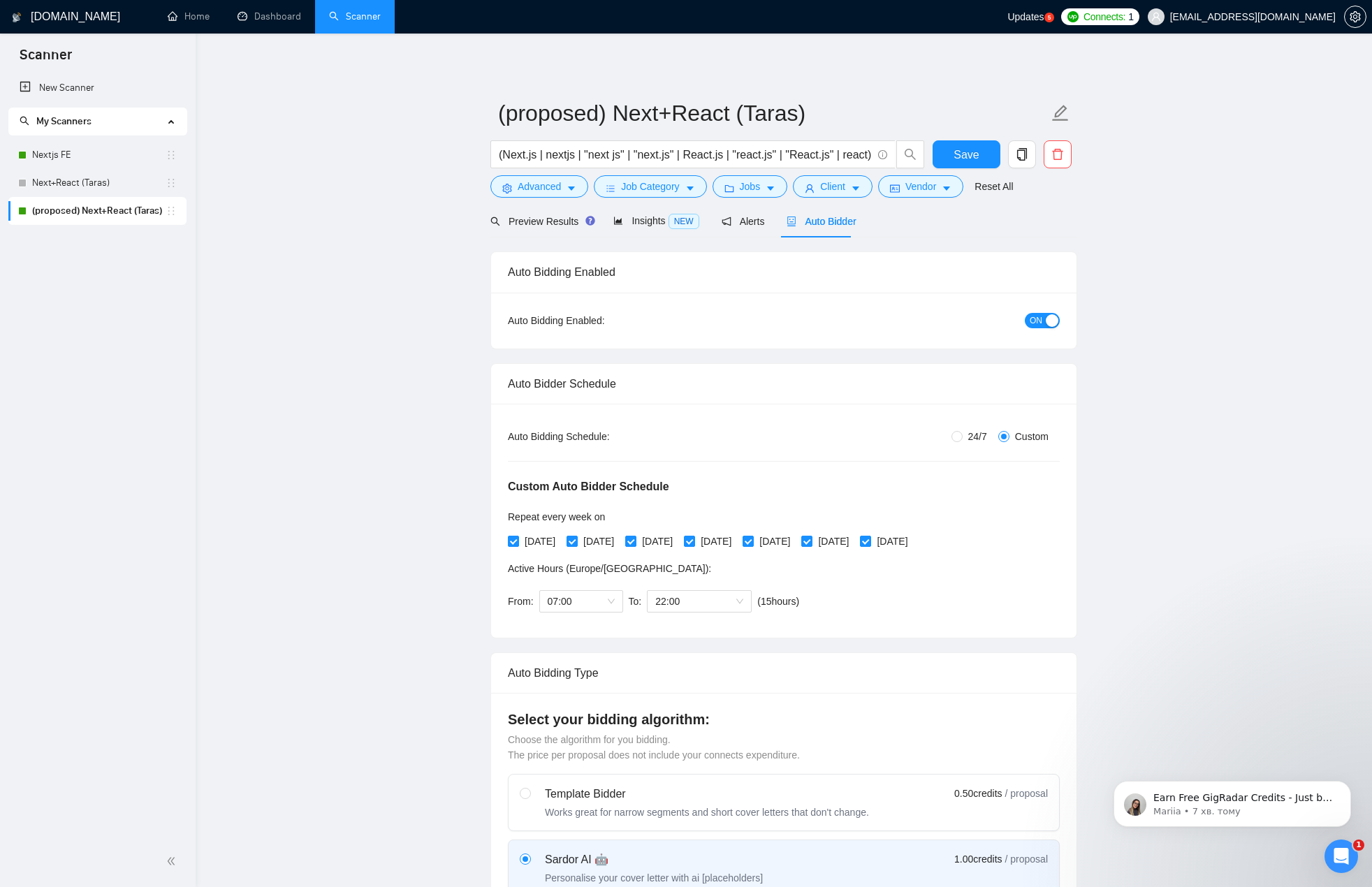
click at [1125, 18] on span "Connects:" at bounding box center [1104, 16] width 42 height 15
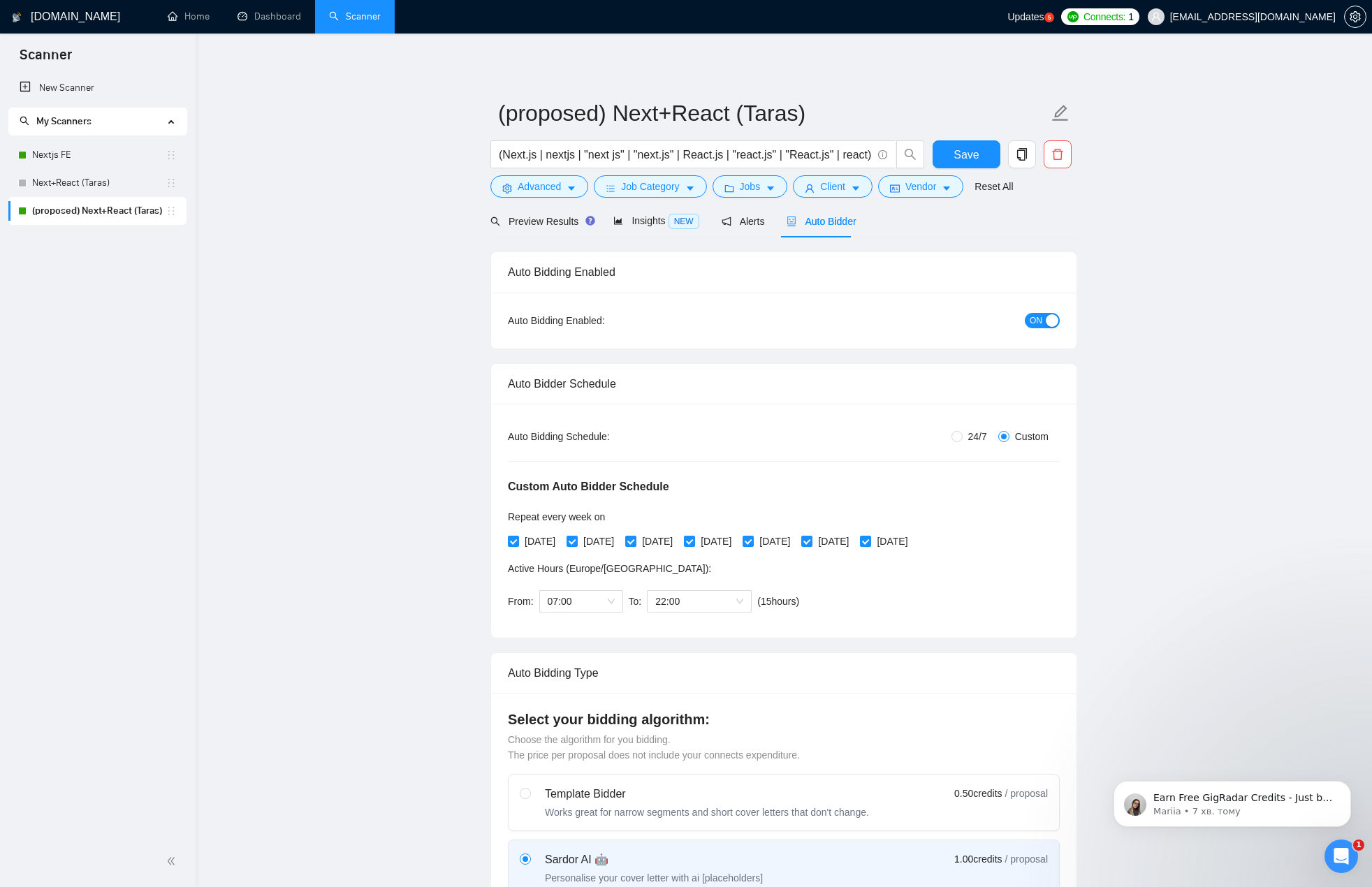
click at [1053, 7] on div "Updates 5" at bounding box center [1031, 16] width 46 height 33
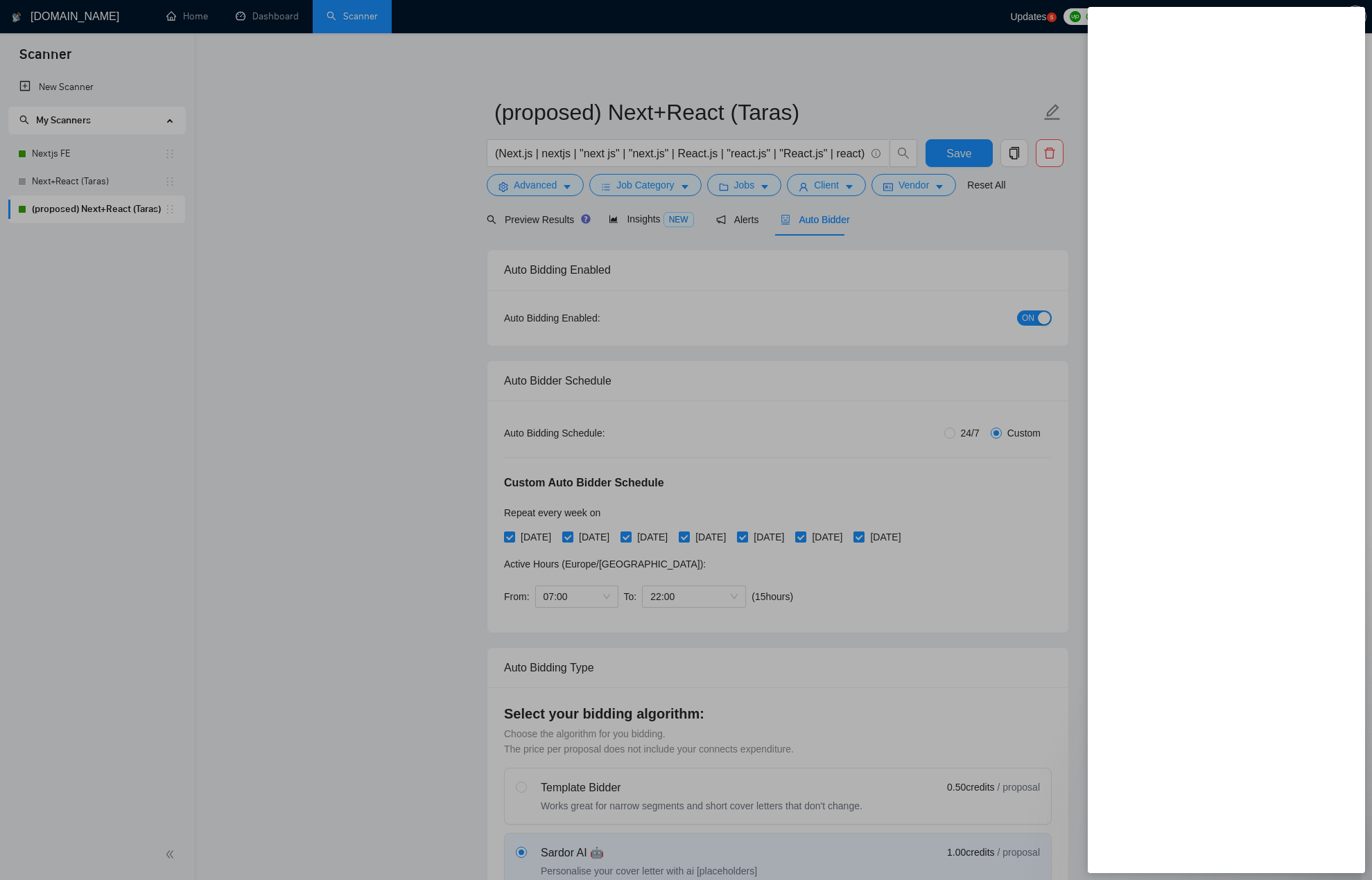
click at [1025, 58] on div at bounding box center [686, 440] width 1372 height 880
